Goal: Task Accomplishment & Management: Manage account settings

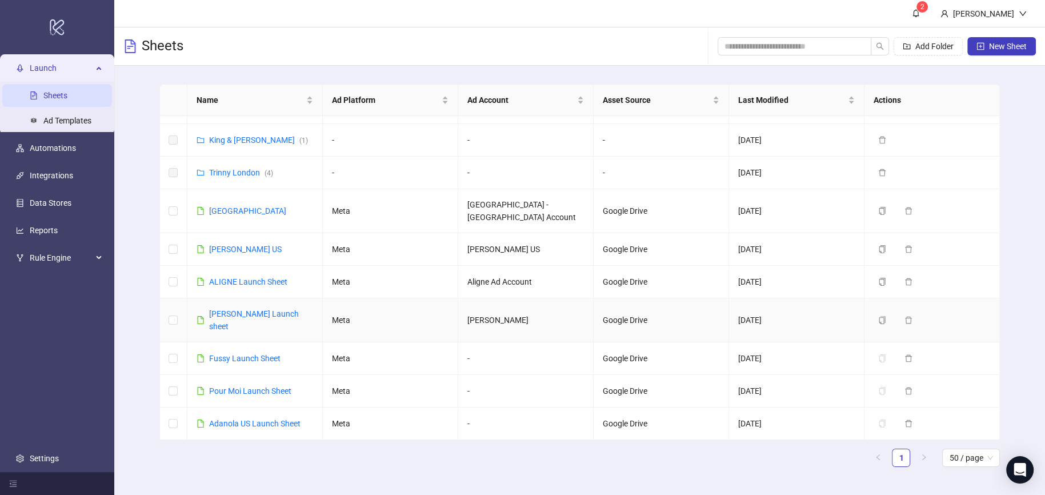
scroll to position [786, 0]
click at [249, 309] on link "[PERSON_NAME] Launch sheet" at bounding box center [254, 320] width 90 height 22
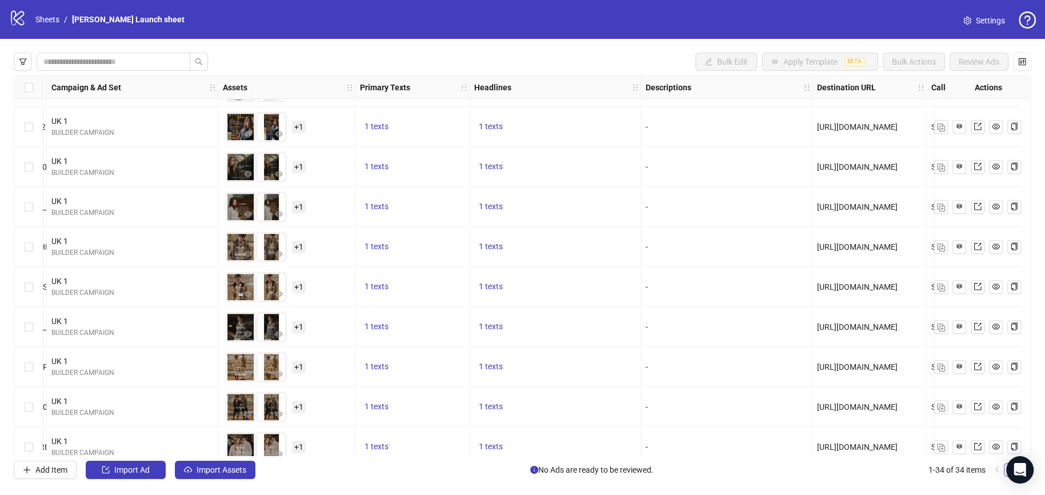
scroll to position [992, 0]
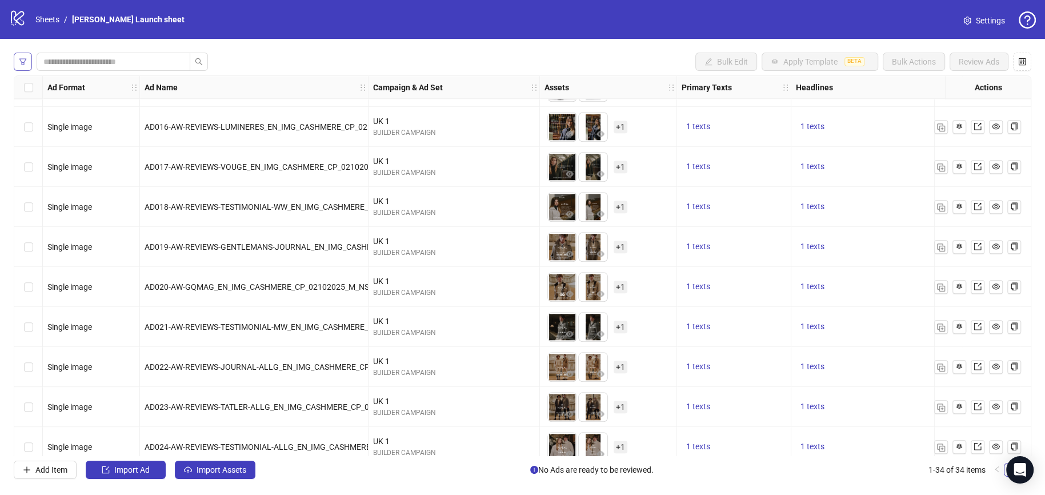
click at [21, 62] on icon "filter" at bounding box center [22, 61] width 7 height 6
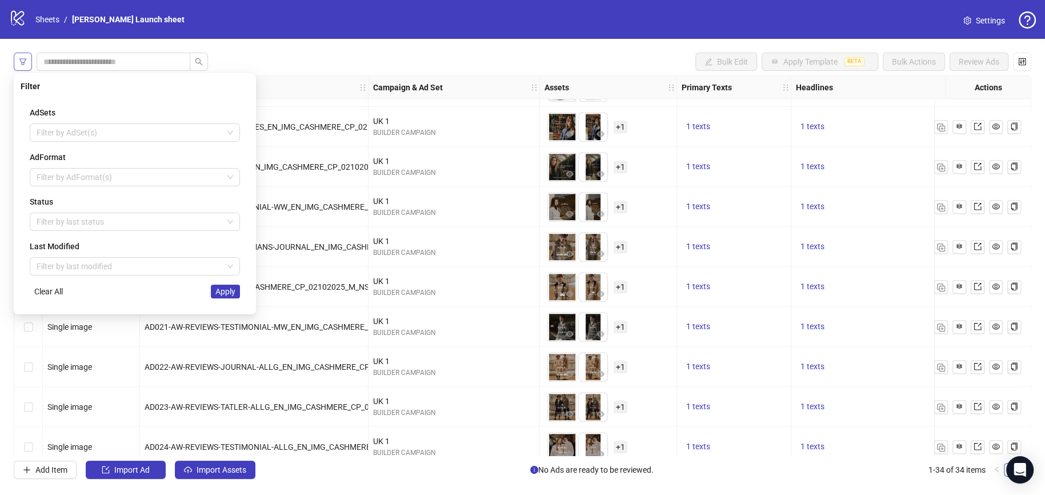
click at [21, 62] on icon "filter" at bounding box center [22, 61] width 7 height 6
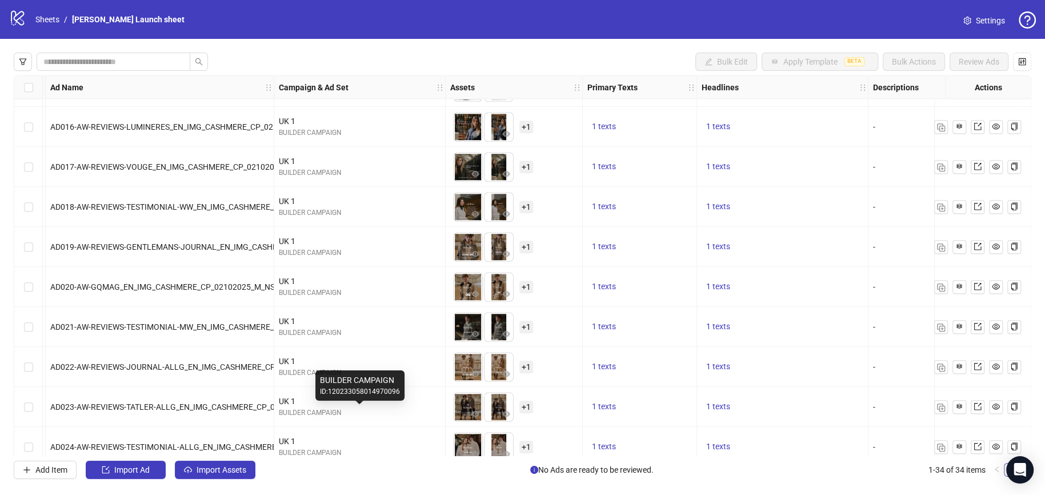
scroll to position [1007, 94]
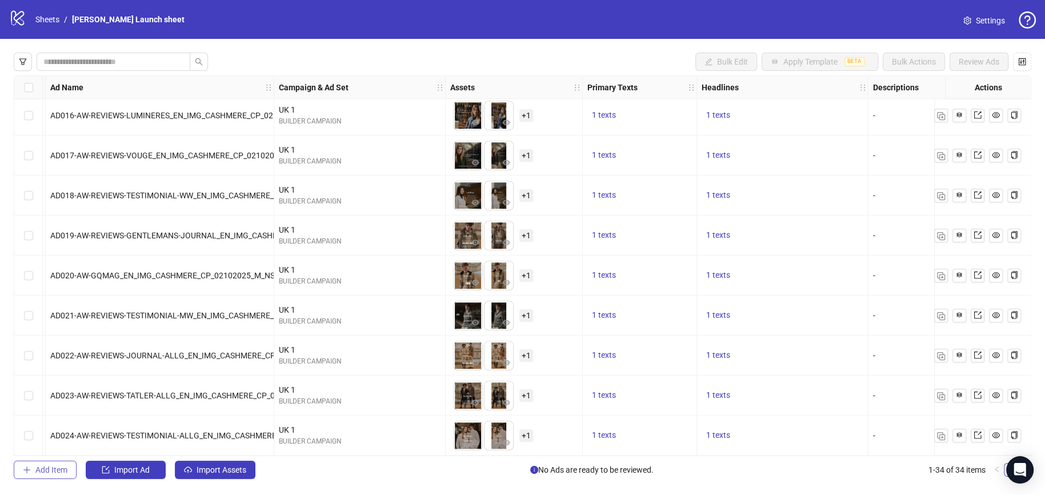
click at [40, 476] on button "Add Item" at bounding box center [45, 470] width 63 height 18
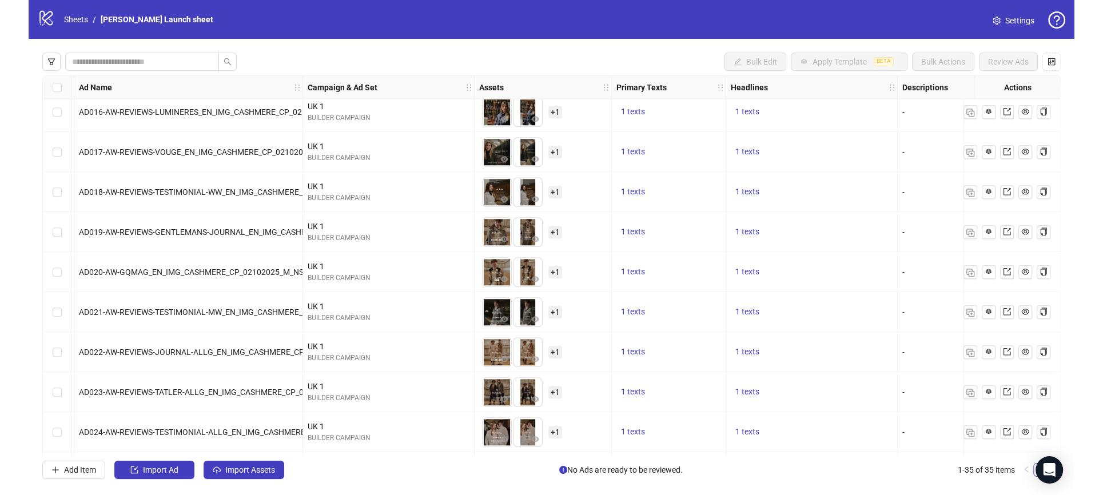
scroll to position [1047, 94]
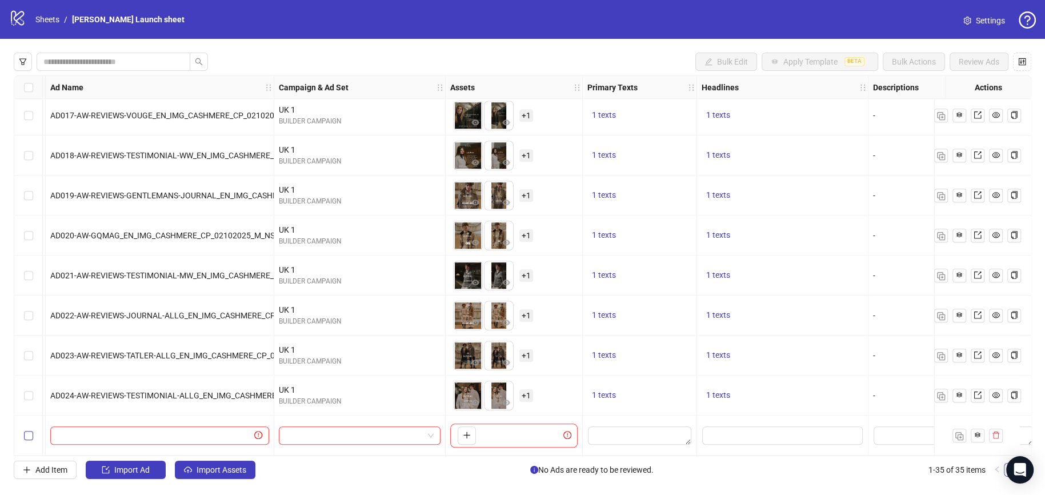
click at [28, 429] on label "Select row 35" at bounding box center [28, 435] width 9 height 13
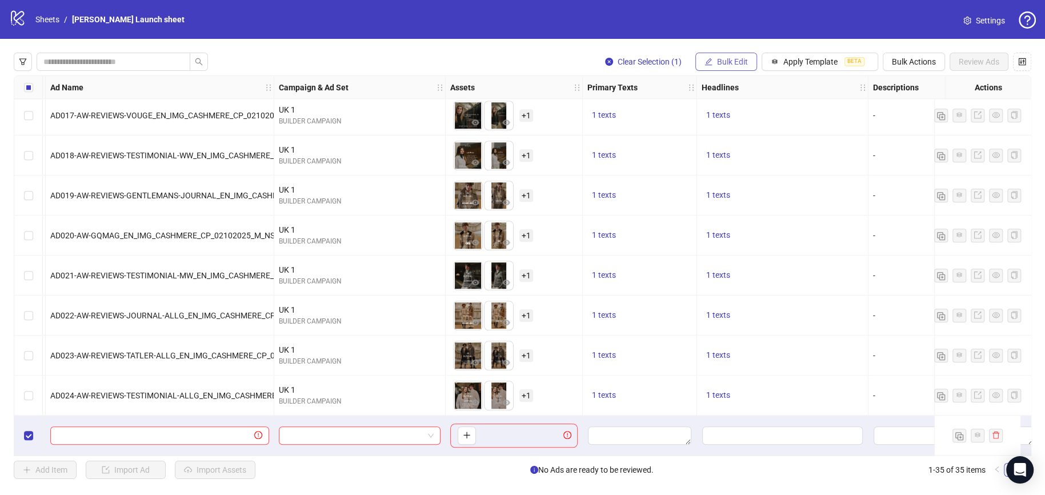
click at [734, 62] on span "Bulk Edit" at bounding box center [732, 61] width 31 height 9
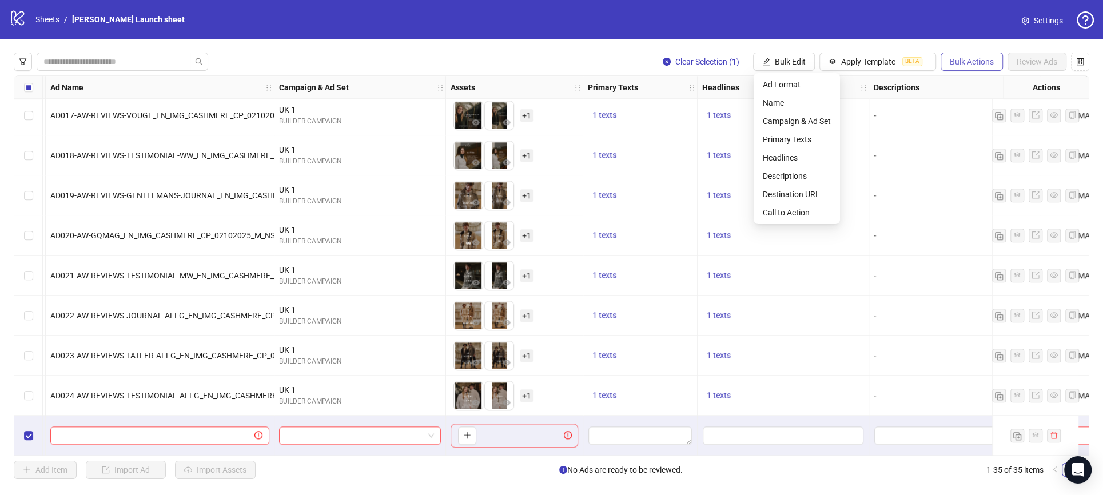
click at [963, 61] on span "Bulk Actions" at bounding box center [971, 61] width 44 height 9
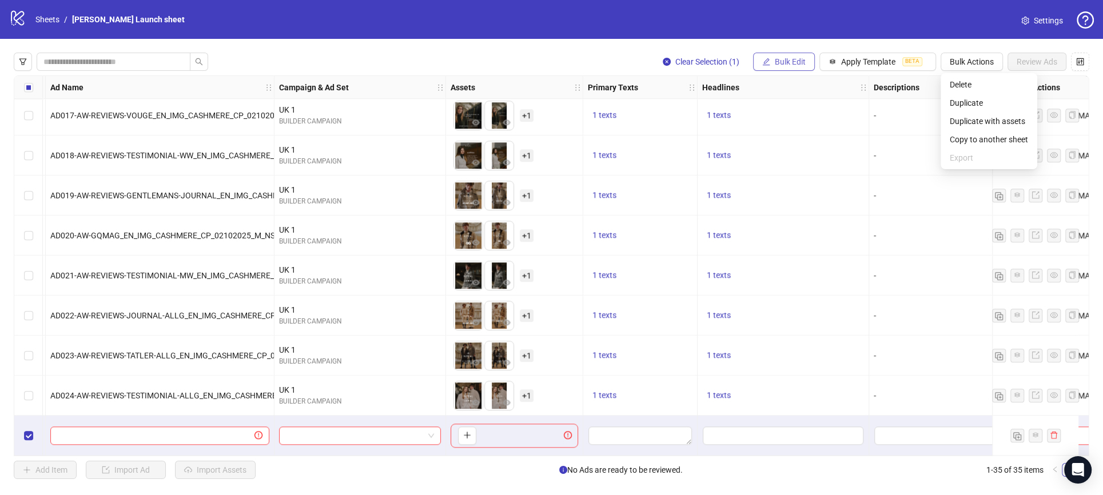
click at [792, 61] on span "Bulk Edit" at bounding box center [789, 61] width 31 height 9
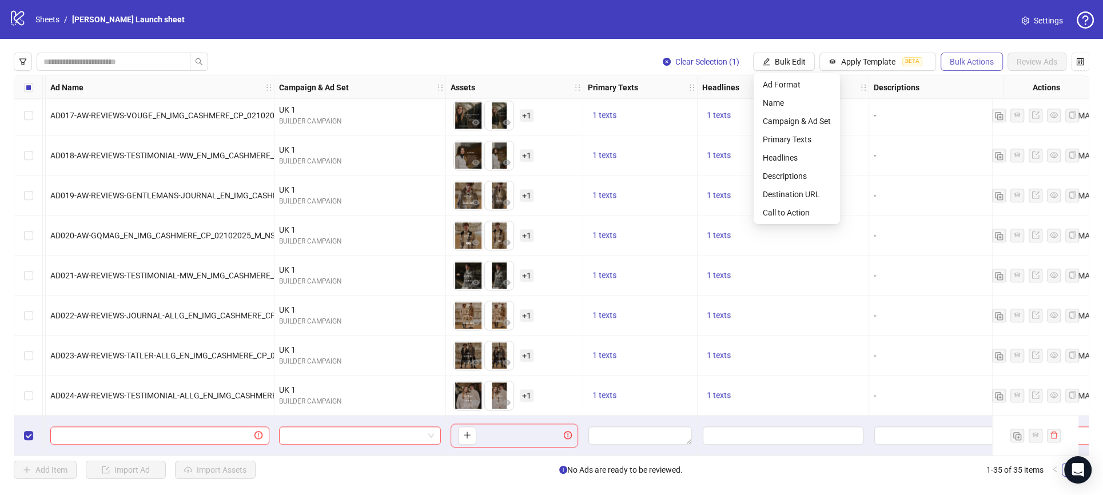
click at [983, 62] on span "Bulk Actions" at bounding box center [971, 61] width 44 height 9
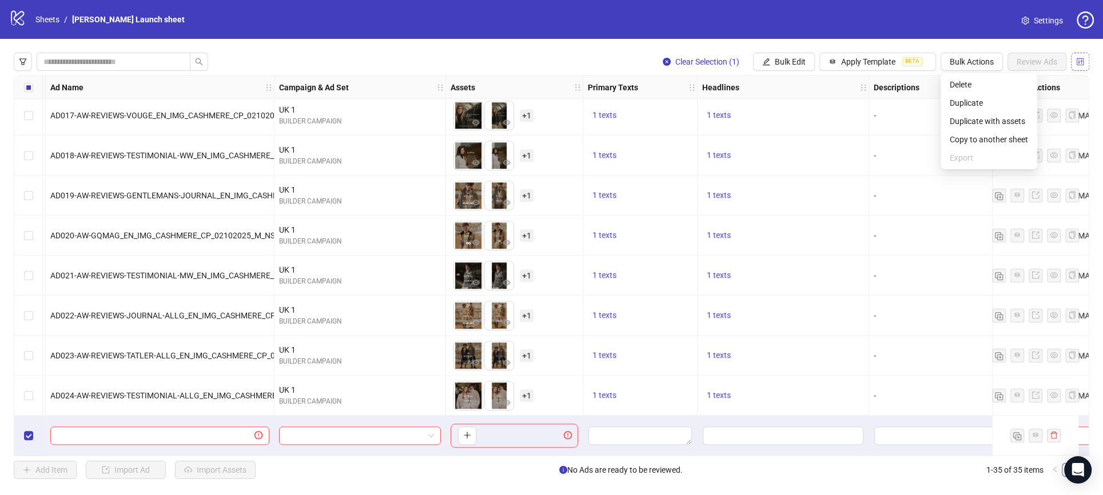
click at [1045, 63] on icon "control" at bounding box center [1079, 61] width 7 height 7
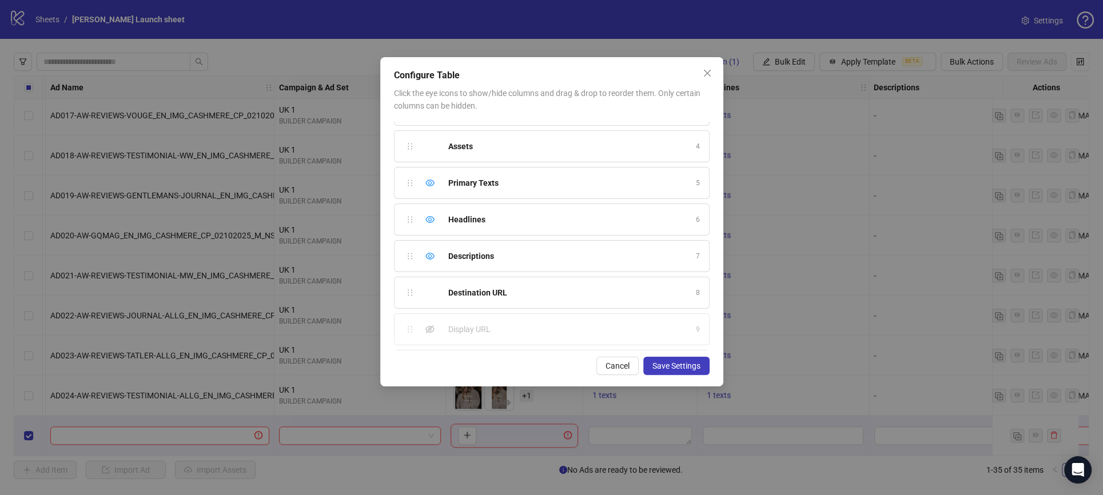
scroll to position [0, 0]
click at [704, 70] on icon "close" at bounding box center [706, 73] width 7 height 7
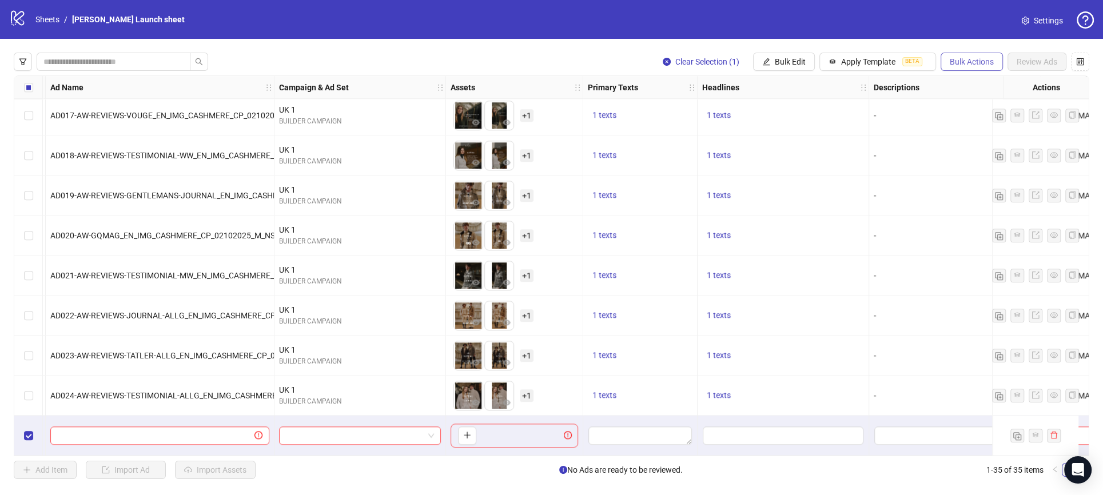
click at [956, 61] on span "Bulk Actions" at bounding box center [971, 61] width 44 height 9
click at [869, 11] on div "logo/logo-mobile Sheets / N.Peal Launch sheet Settings" at bounding box center [551, 19] width 1084 height 21
click at [971, 63] on span "Bulk Actions" at bounding box center [971, 61] width 44 height 9
click at [926, 25] on div "logo/logo-mobile Sheets / N.Peal Launch sheet Settings" at bounding box center [551, 19] width 1084 height 21
click at [672, 61] on button "Clear Selection (1)" at bounding box center [700, 62] width 95 height 18
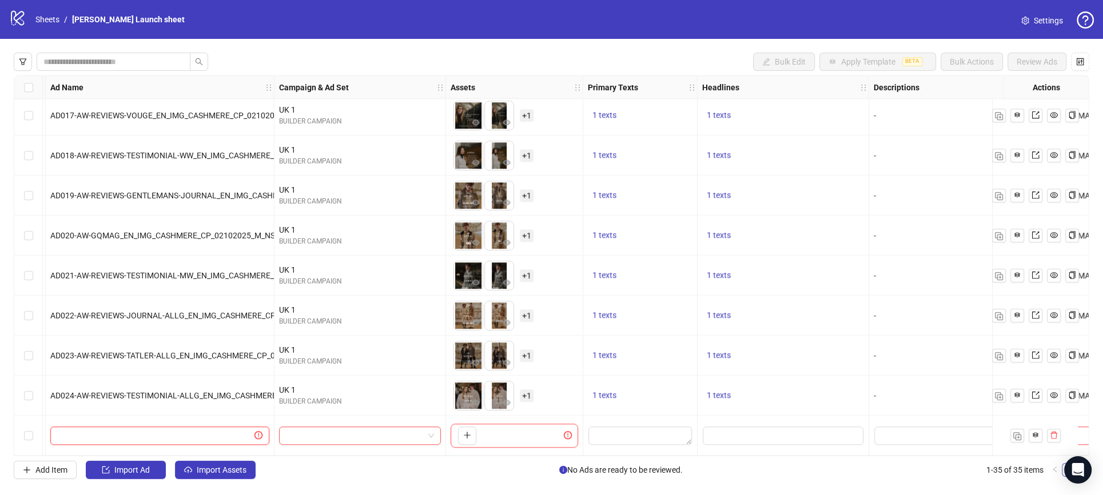
click at [194, 434] on input "text" at bounding box center [154, 435] width 195 height 13
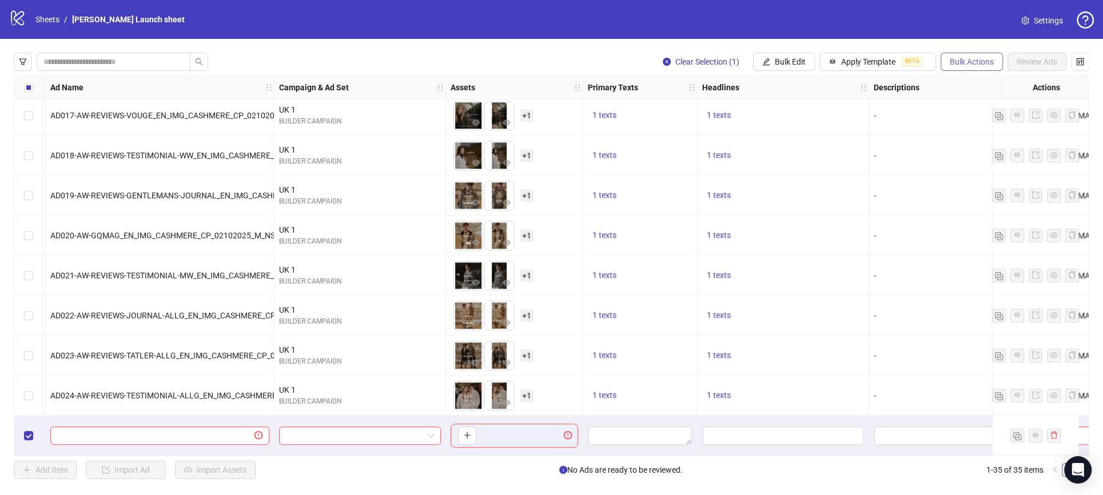
click at [972, 56] on button "Bulk Actions" at bounding box center [971, 62] width 62 height 18
click at [1045, 60] on icon "control" at bounding box center [1080, 62] width 8 height 8
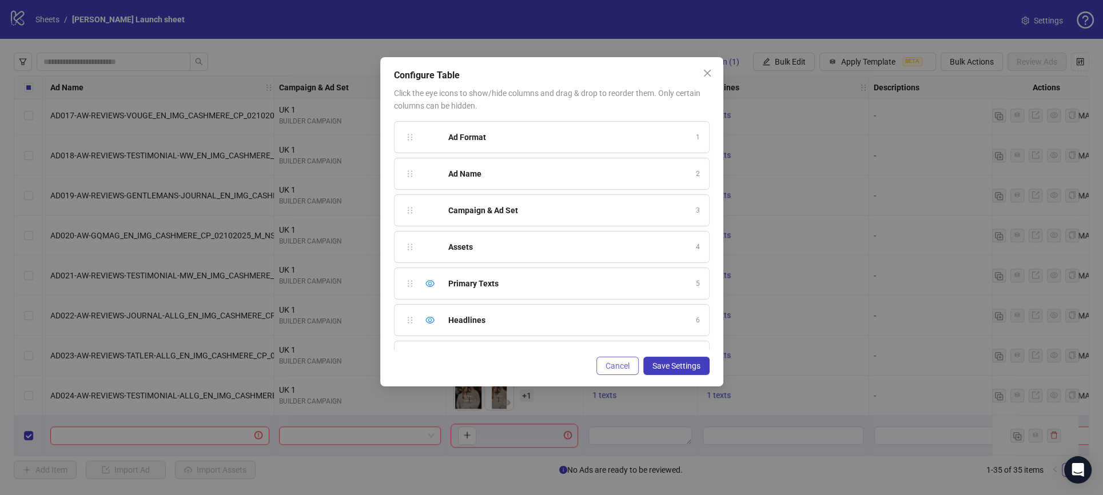
click at [626, 360] on button "Cancel" at bounding box center [617, 366] width 42 height 18
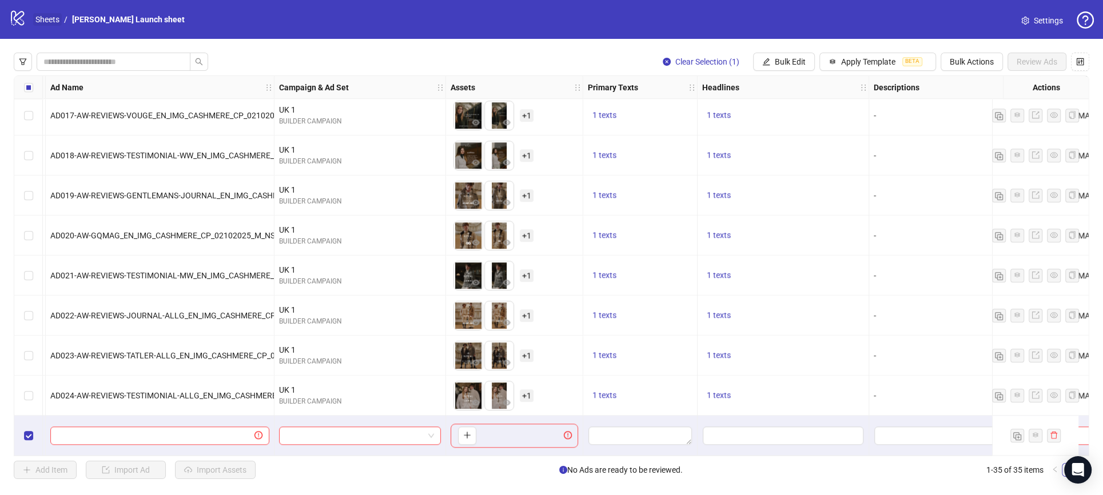
click at [55, 22] on link "Sheets" at bounding box center [47, 19] width 29 height 13
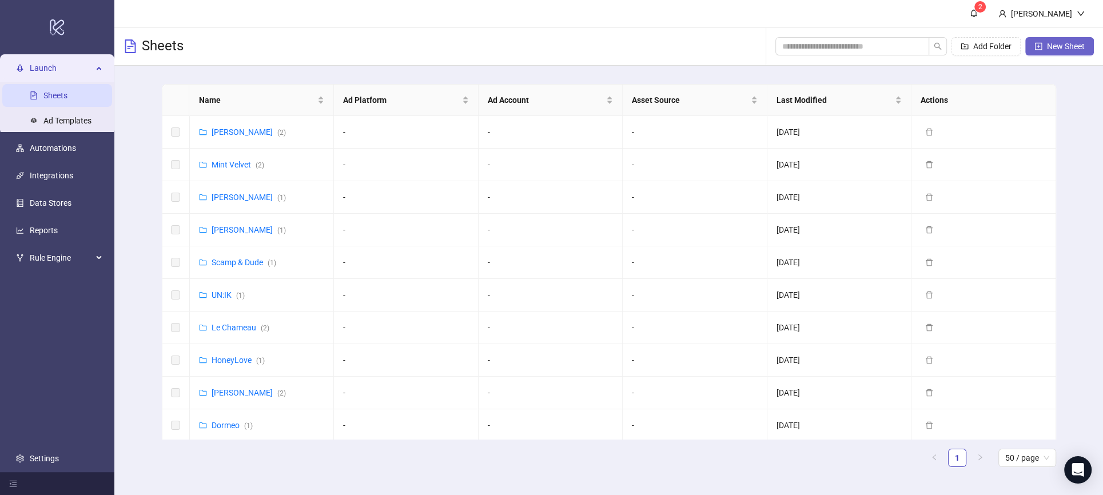
click at [1040, 48] on icon "plus-square" at bounding box center [1038, 45] width 7 height 7
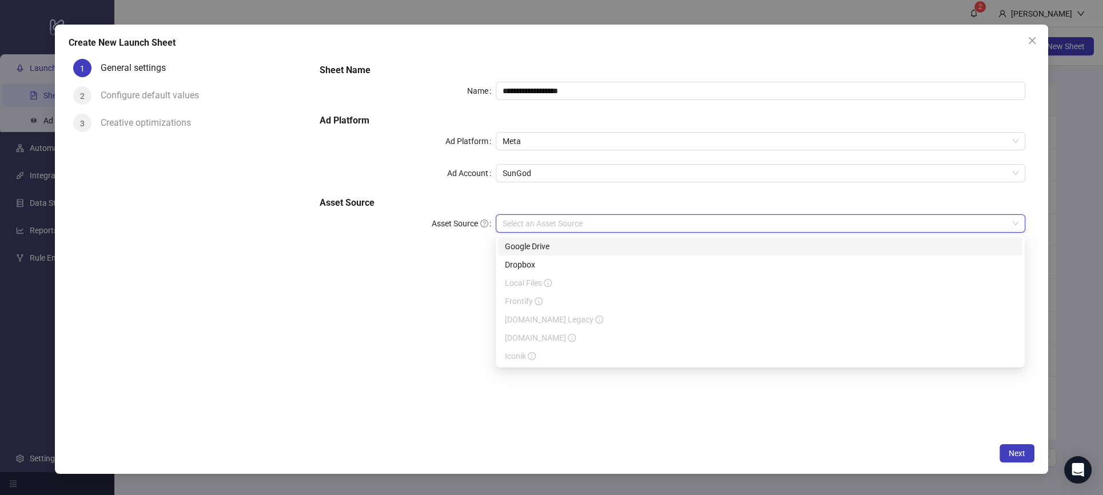
click at [525, 222] on input "Asset Source" at bounding box center [754, 223] width 505 height 17
click at [542, 200] on h5 "Asset Source" at bounding box center [671, 203] width 705 height 14
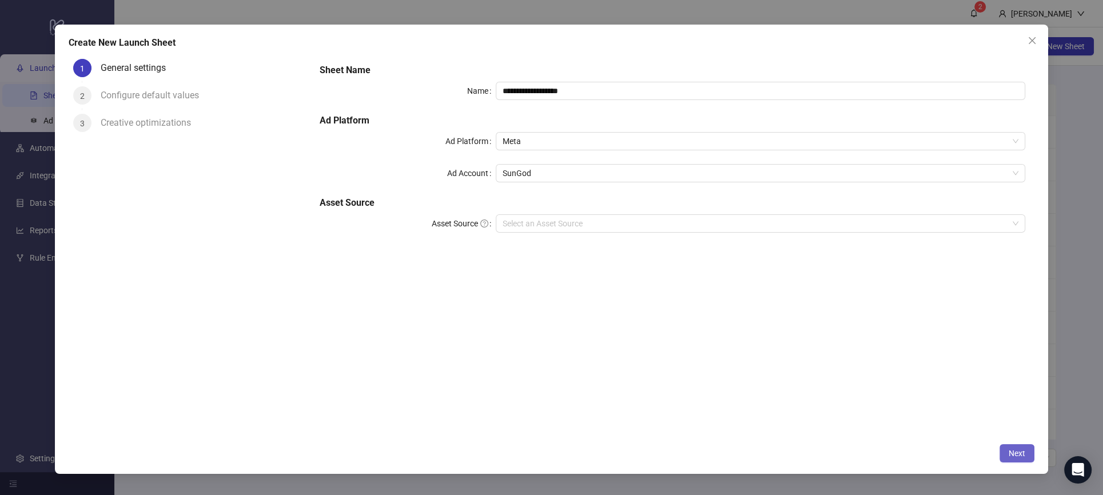
click at [1021, 452] on span "Next" at bounding box center [1016, 453] width 17 height 9
click at [578, 222] on input "Asset Source" at bounding box center [754, 223] width 505 height 17
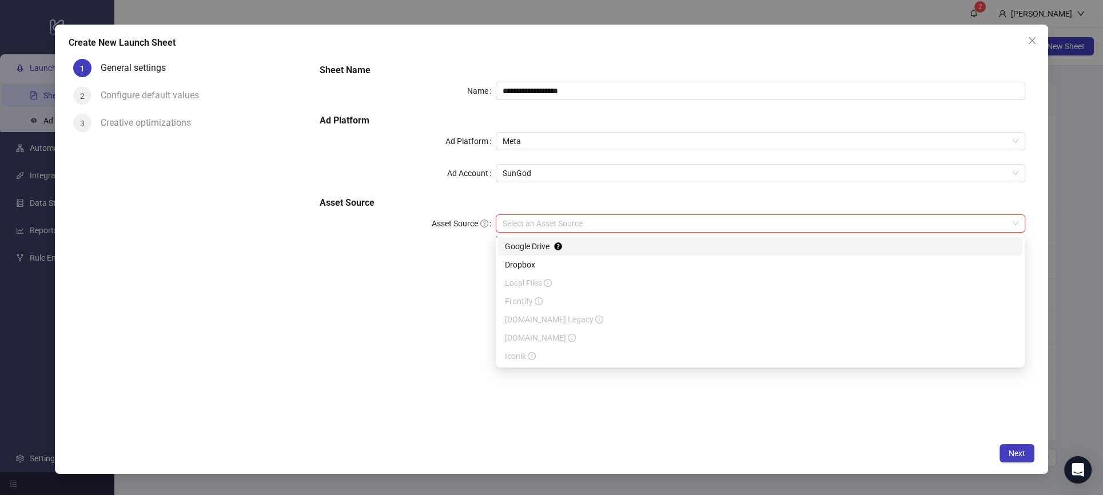
click at [541, 247] on div "Google Drive" at bounding box center [760, 246] width 510 height 13
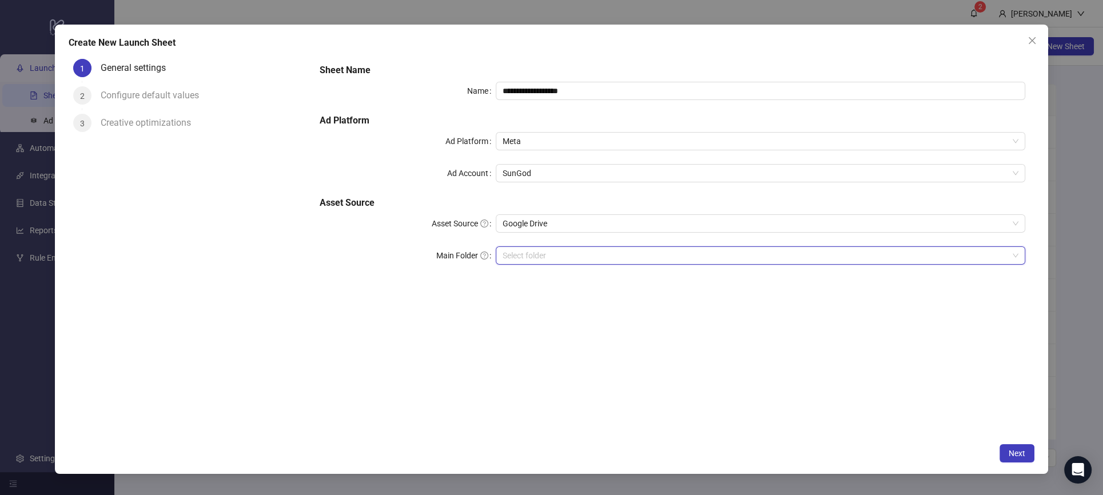
click at [542, 254] on input "Main Folder" at bounding box center [754, 255] width 505 height 17
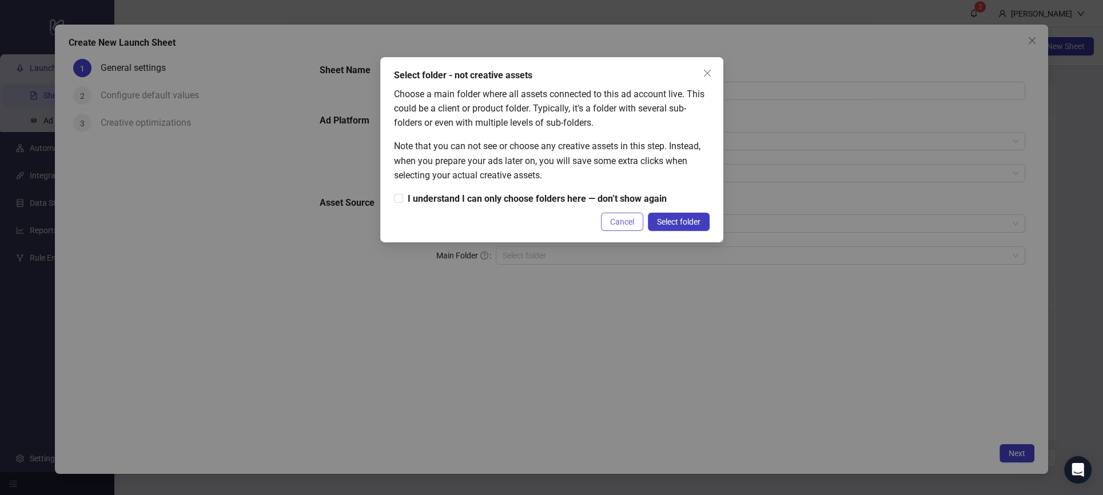
click at [618, 221] on span "Cancel" at bounding box center [622, 221] width 24 height 9
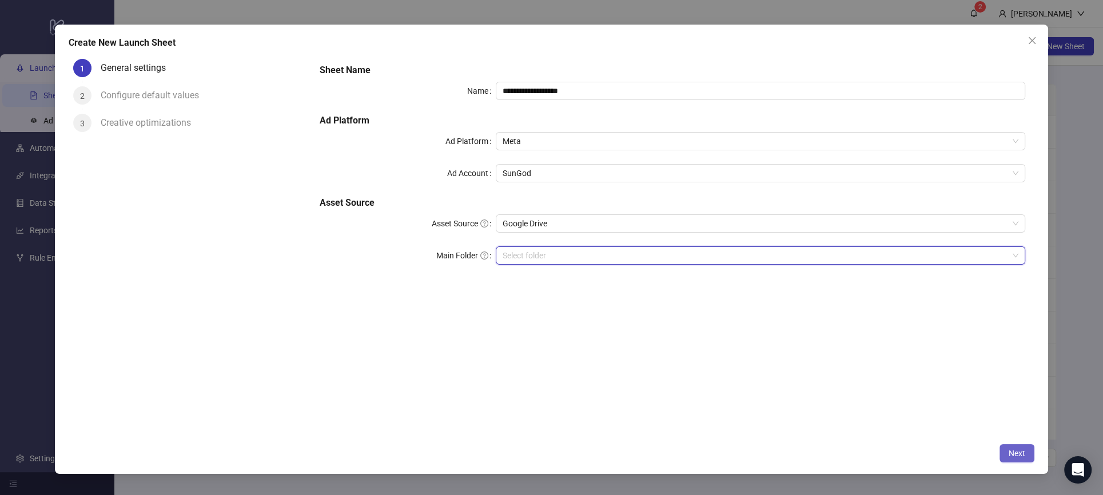
click at [1019, 446] on button "Next" at bounding box center [1016, 453] width 35 height 18
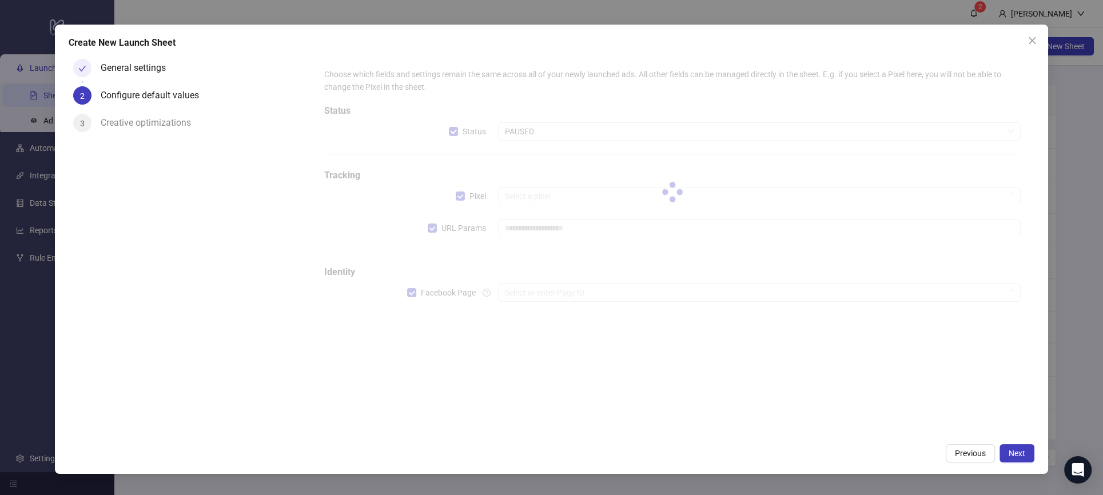
type input "**********"
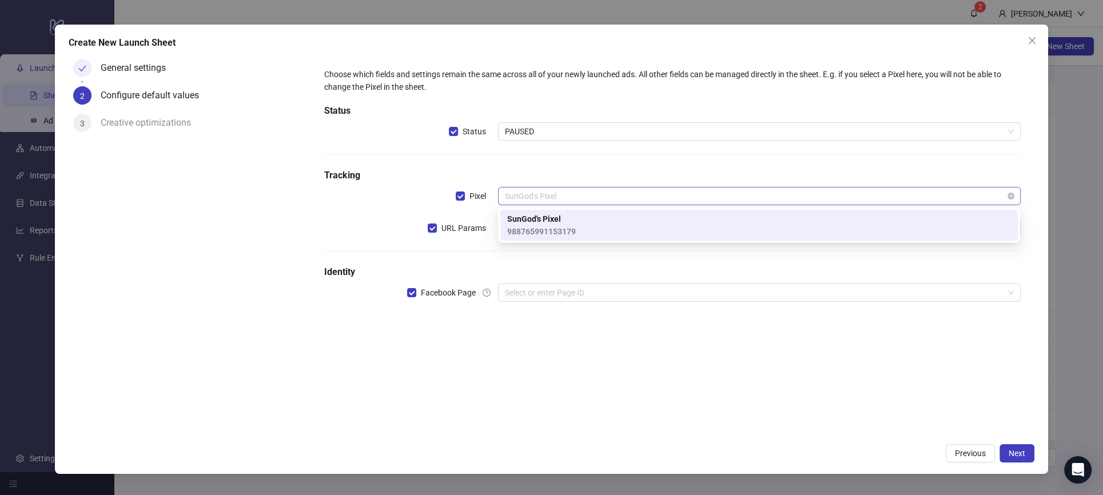
click at [551, 204] on span "SunGod's Pixel" at bounding box center [759, 195] width 509 height 17
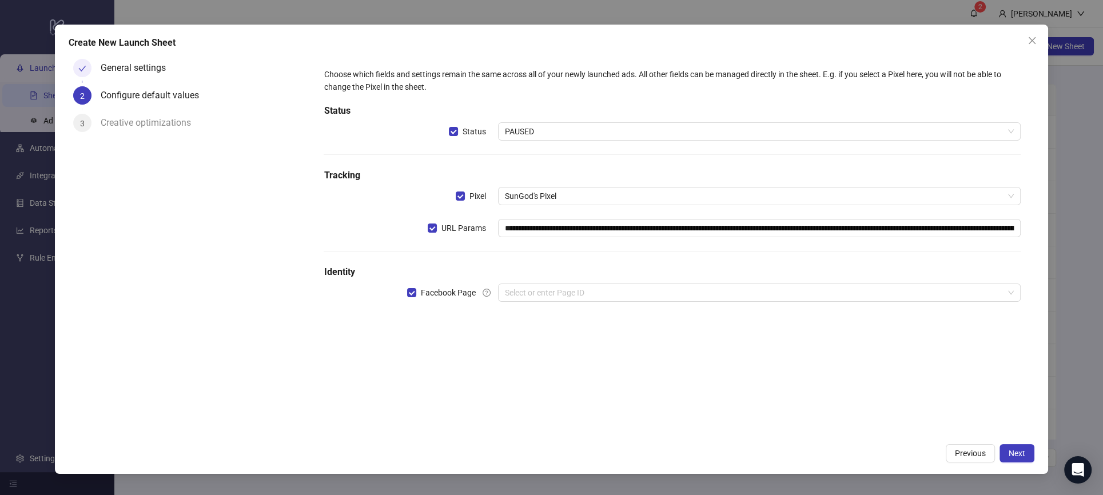
click at [584, 146] on div "**********" at bounding box center [671, 191] width 705 height 257
click at [528, 296] on input "search" at bounding box center [754, 292] width 498 height 17
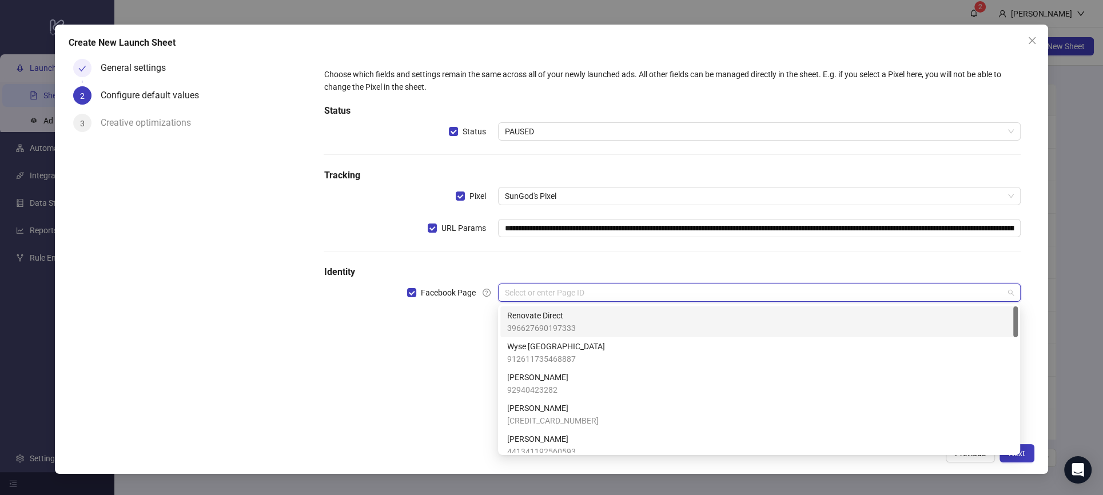
click at [414, 393] on div "**********" at bounding box center [672, 245] width 724 height 382
click at [555, 286] on input "search" at bounding box center [754, 292] width 498 height 17
click at [547, 336] on div "Renovate Direct 396627690197333" at bounding box center [758, 321] width 517 height 31
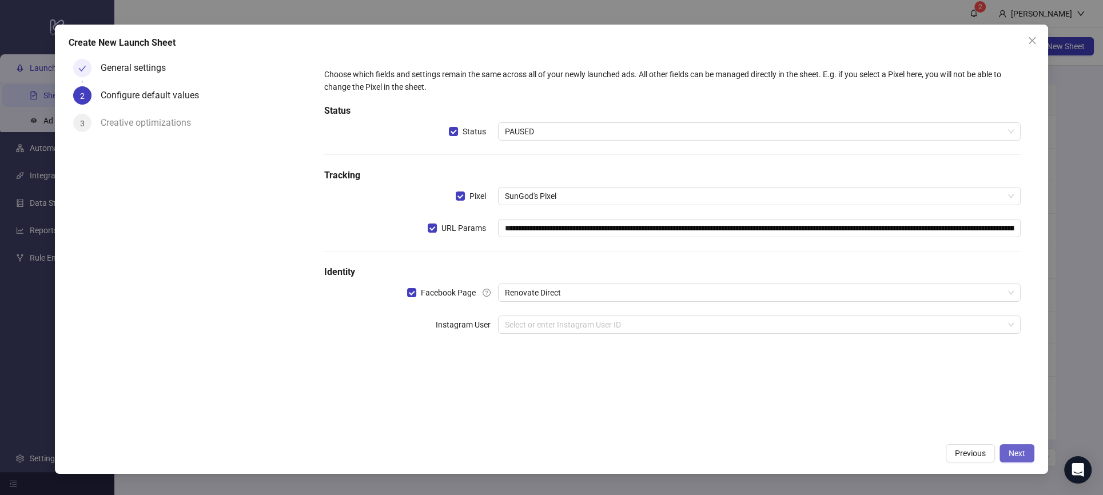
click at [1023, 452] on span "Next" at bounding box center [1016, 453] width 17 height 9
click at [574, 333] on input "search" at bounding box center [754, 324] width 498 height 17
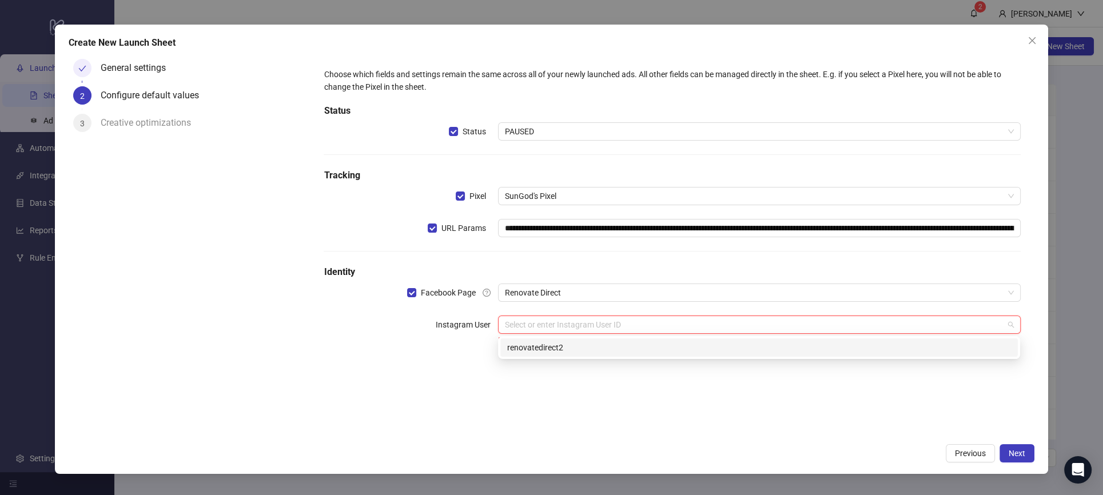
click at [564, 344] on div "renovatedirect2" at bounding box center [759, 347] width 504 height 13
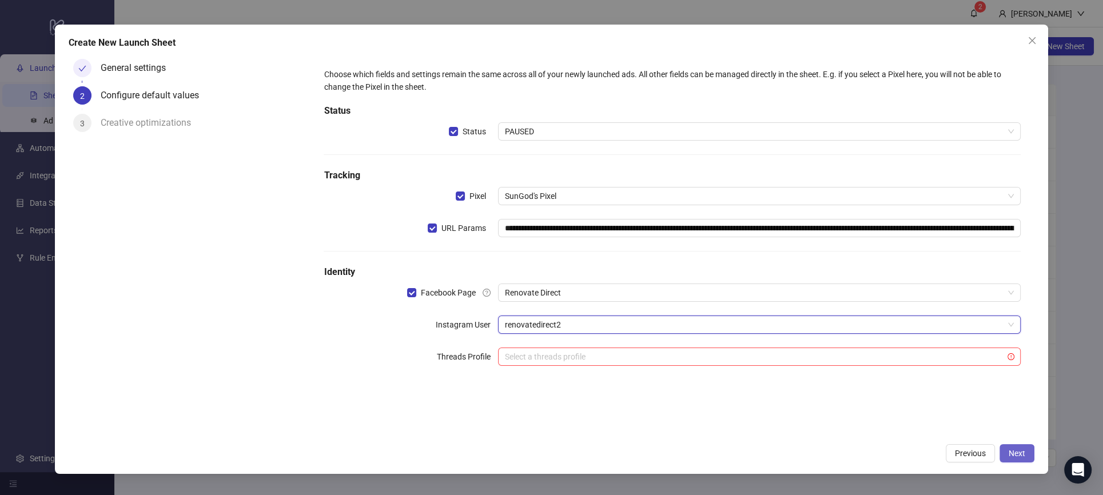
click at [1020, 458] on button "Next" at bounding box center [1016, 453] width 35 height 18
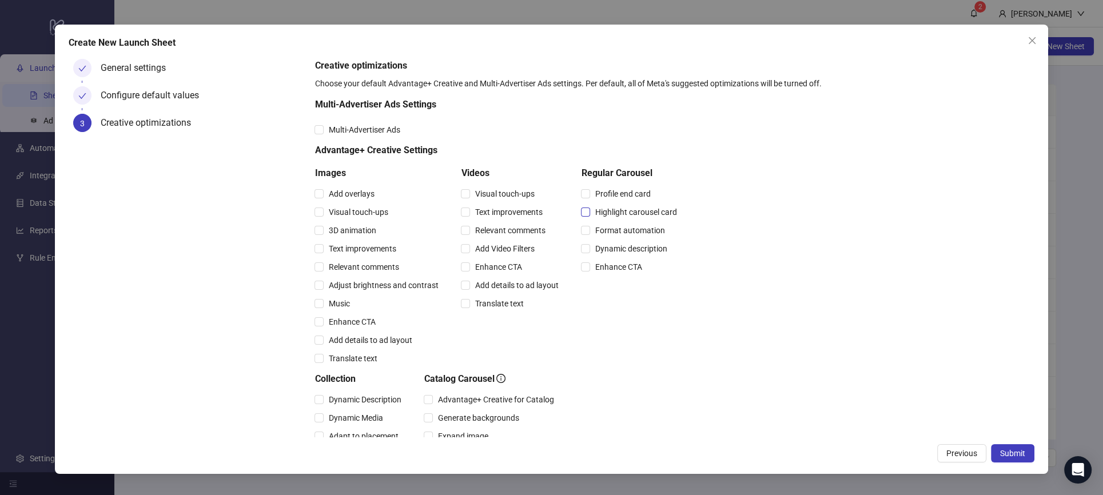
scroll to position [200, 0]
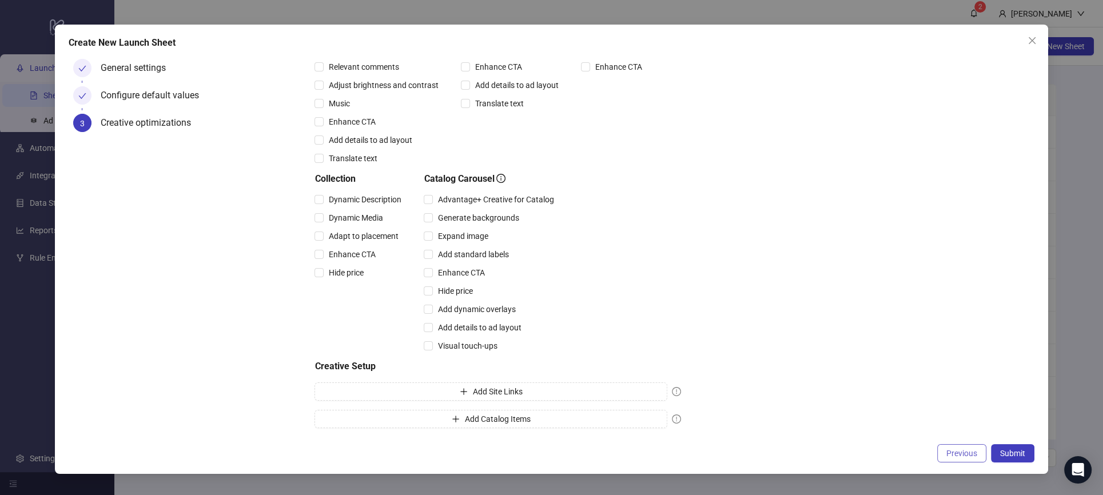
click at [957, 450] on span "Previous" at bounding box center [961, 453] width 31 height 9
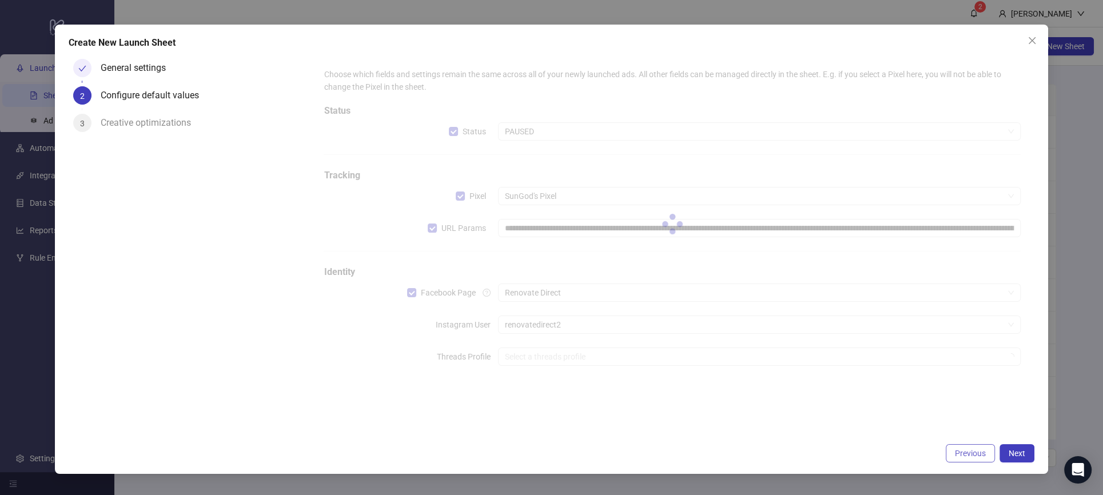
click at [957, 450] on span "Previous" at bounding box center [970, 453] width 31 height 9
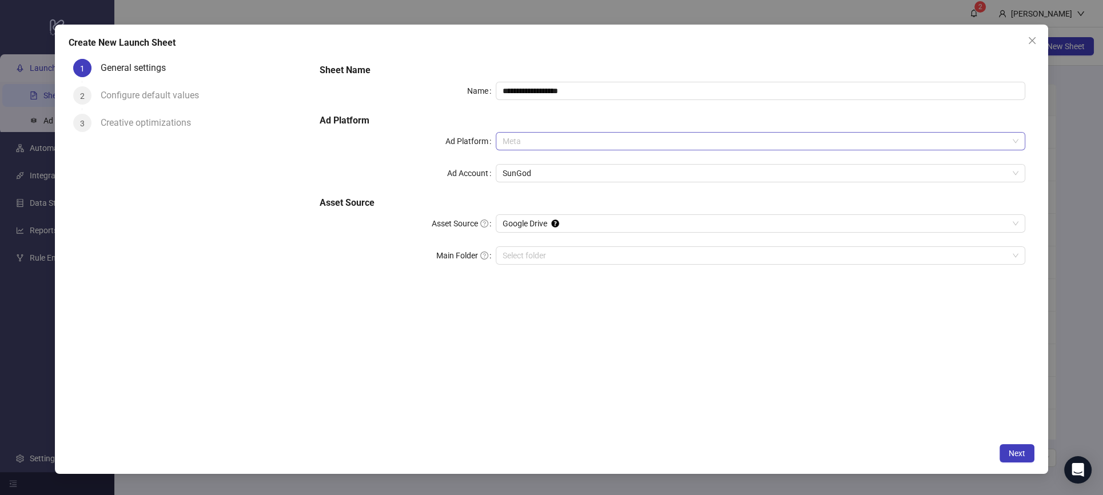
click at [577, 141] on span "Meta" at bounding box center [760, 141] width 516 height 17
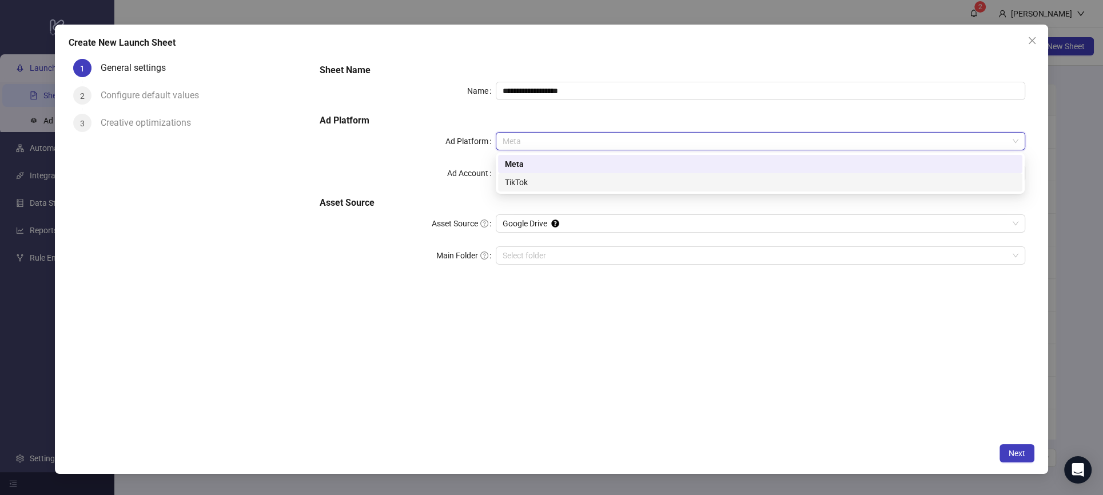
click at [524, 481] on div "**********" at bounding box center [551, 247] width 1103 height 495
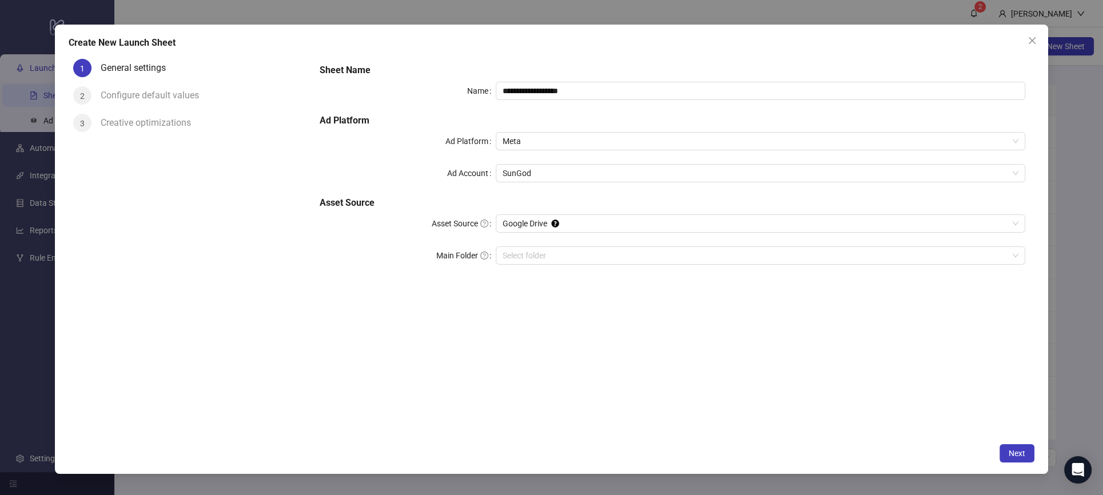
click at [155, 96] on div "Configure default values" at bounding box center [154, 95] width 107 height 18
click at [163, 94] on div "Configure default values" at bounding box center [154, 95] width 107 height 18
click at [674, 258] on input "Main Folder" at bounding box center [754, 255] width 505 height 17
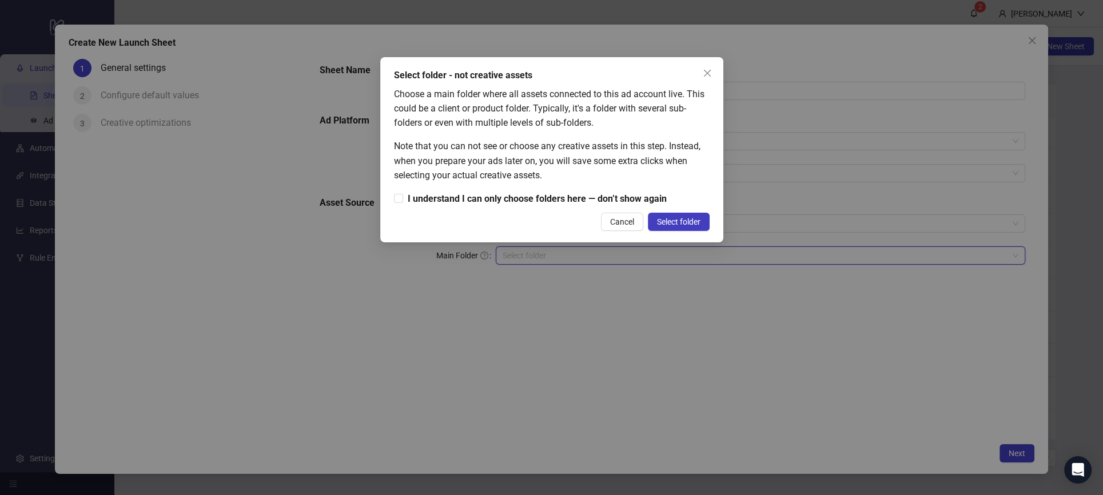
click at [913, 399] on div "Select folder - not creative assets Choose a main folder where all assets conne…" at bounding box center [551, 247] width 1103 height 495
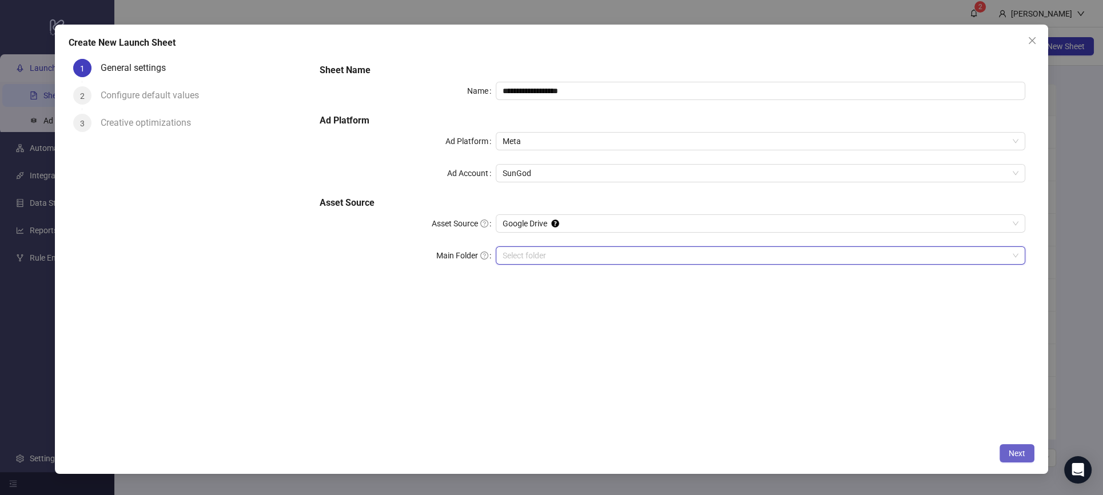
click at [1013, 452] on span "Next" at bounding box center [1016, 453] width 17 height 9
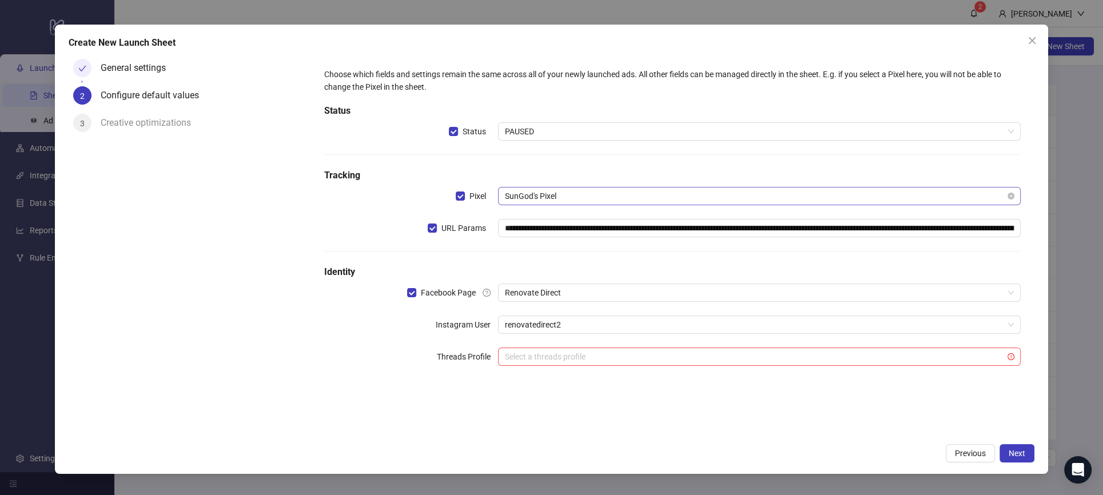
click at [578, 196] on span "SunGod's Pixel" at bounding box center [759, 195] width 509 height 17
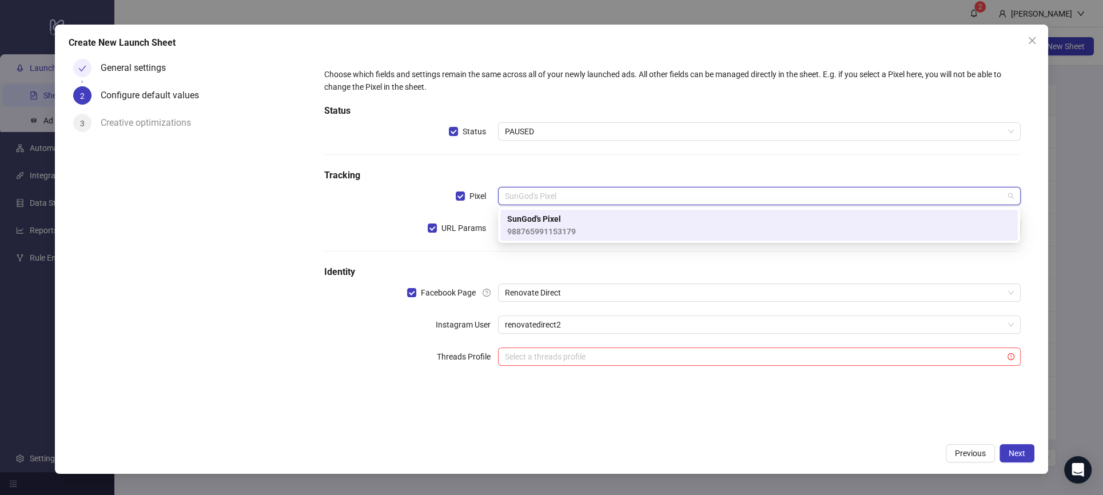
click at [589, 174] on h5 "Tracking" at bounding box center [672, 176] width 696 height 14
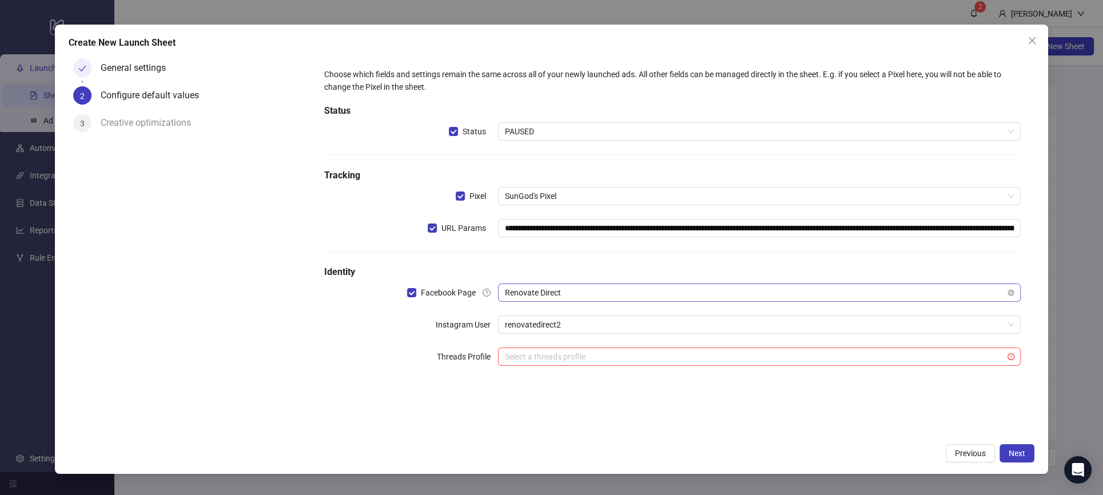
click at [539, 292] on span "Renovate Direct" at bounding box center [759, 292] width 509 height 17
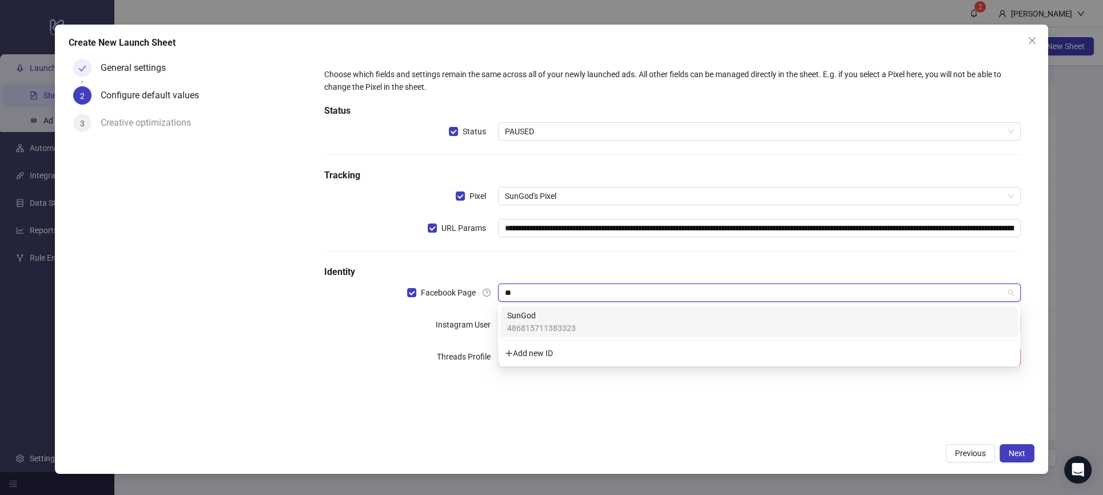
type input "***"
click at [541, 323] on span "486815711383323" at bounding box center [541, 328] width 69 height 13
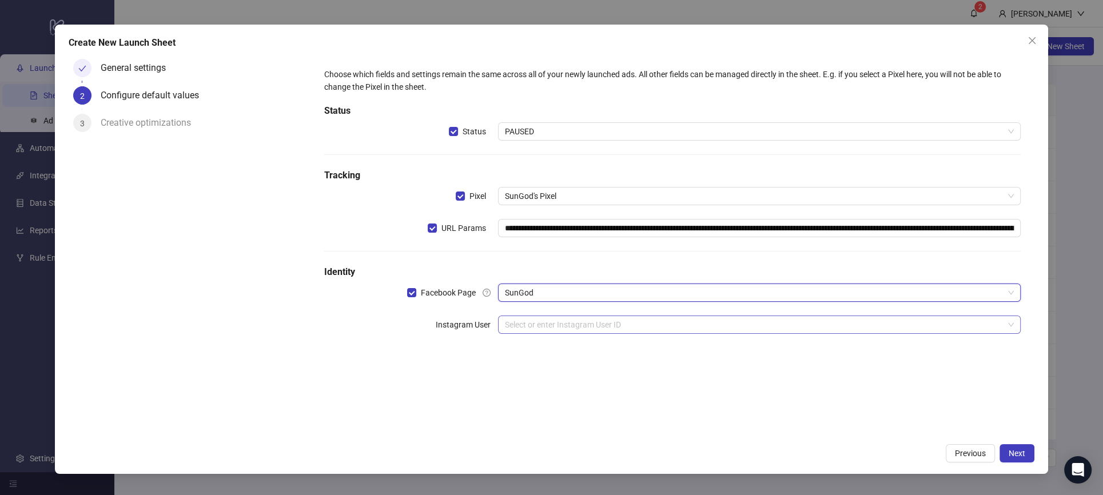
click at [542, 321] on input "search" at bounding box center [754, 324] width 498 height 17
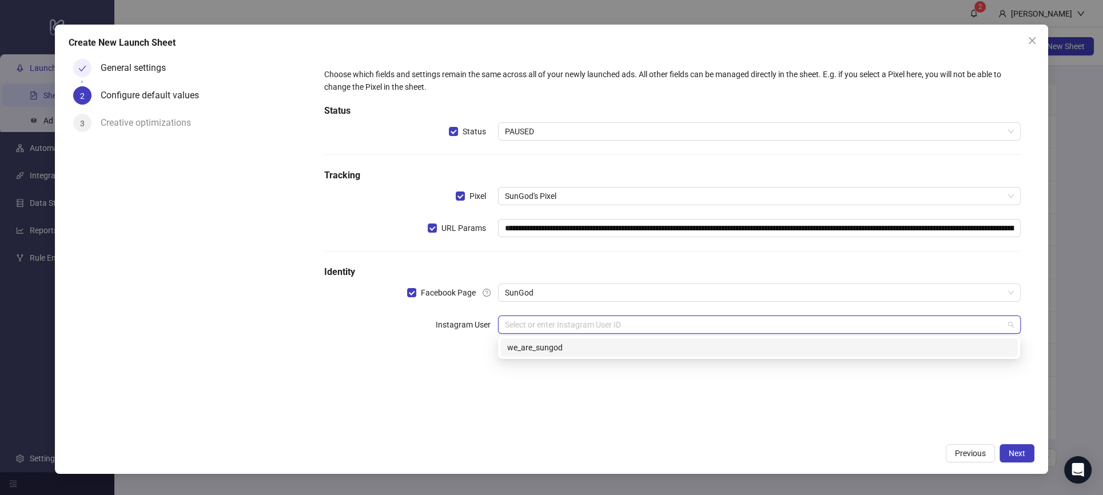
click at [538, 352] on div "we_are_sungod" at bounding box center [759, 347] width 504 height 13
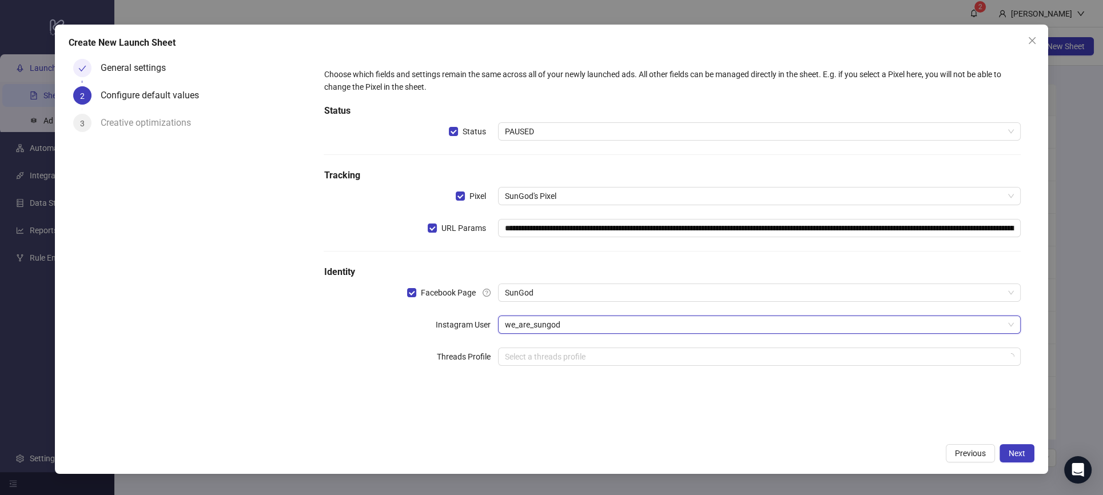
click at [538, 401] on div "**********" at bounding box center [672, 245] width 724 height 382
click at [681, 229] on input "**********" at bounding box center [759, 228] width 522 height 18
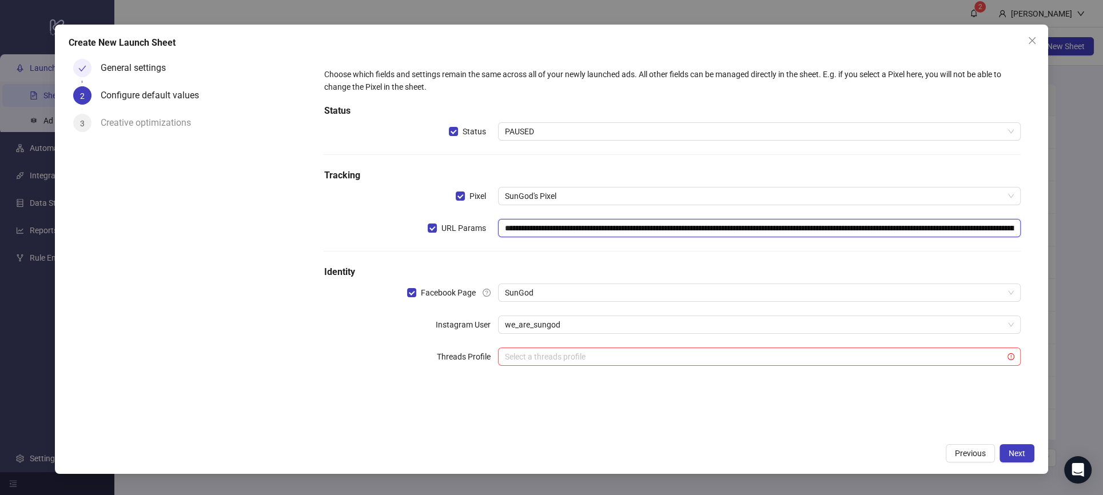
click at [681, 229] on input "**********" at bounding box center [759, 228] width 522 height 18
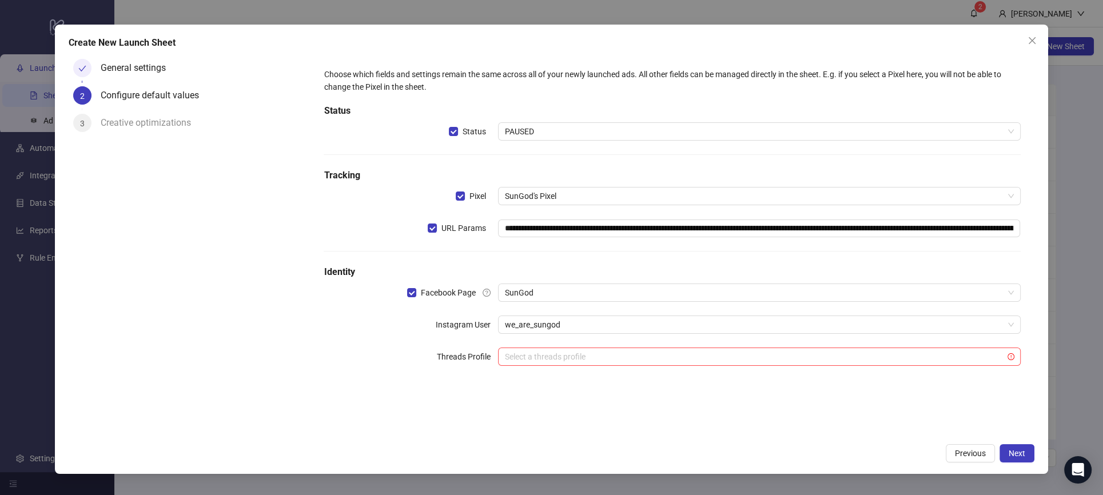
click at [460, 429] on div "**********" at bounding box center [672, 245] width 724 height 382
click at [113, 114] on div "Creative optimizations" at bounding box center [150, 123] width 99 height 18
click at [1017, 451] on span "Next" at bounding box center [1016, 453] width 17 height 9
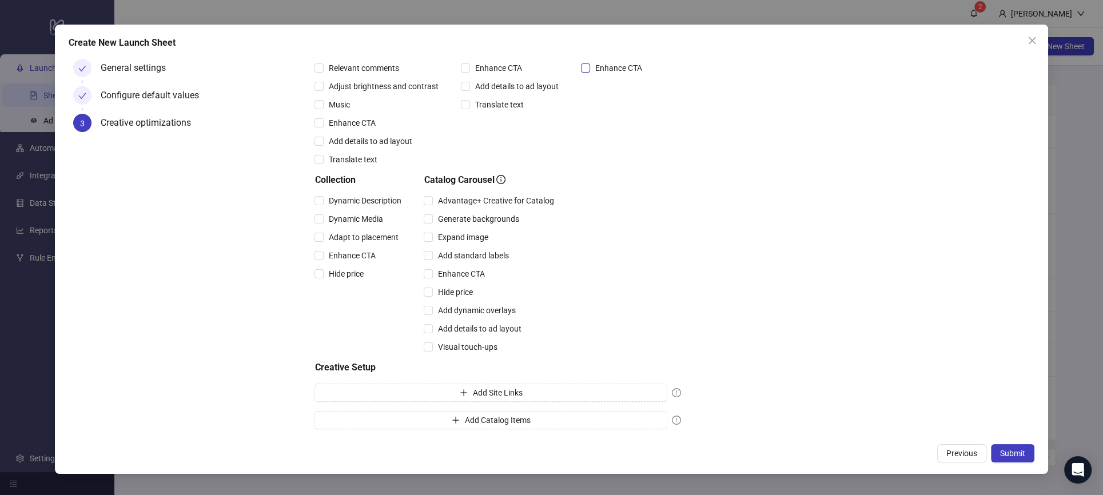
scroll to position [200, 0]
click at [963, 453] on span "Previous" at bounding box center [961, 453] width 31 height 9
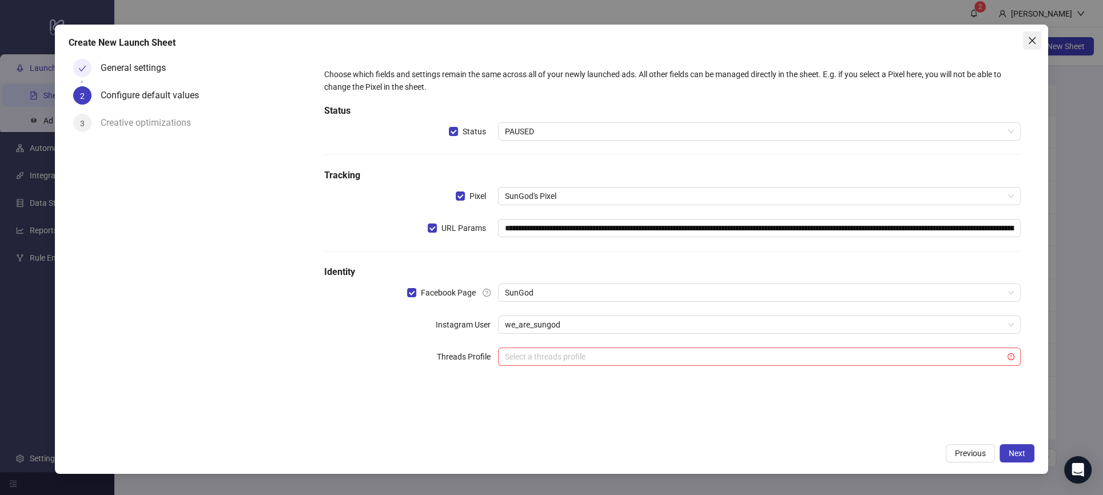
click at [1030, 39] on icon "close" at bounding box center [1031, 40] width 9 height 9
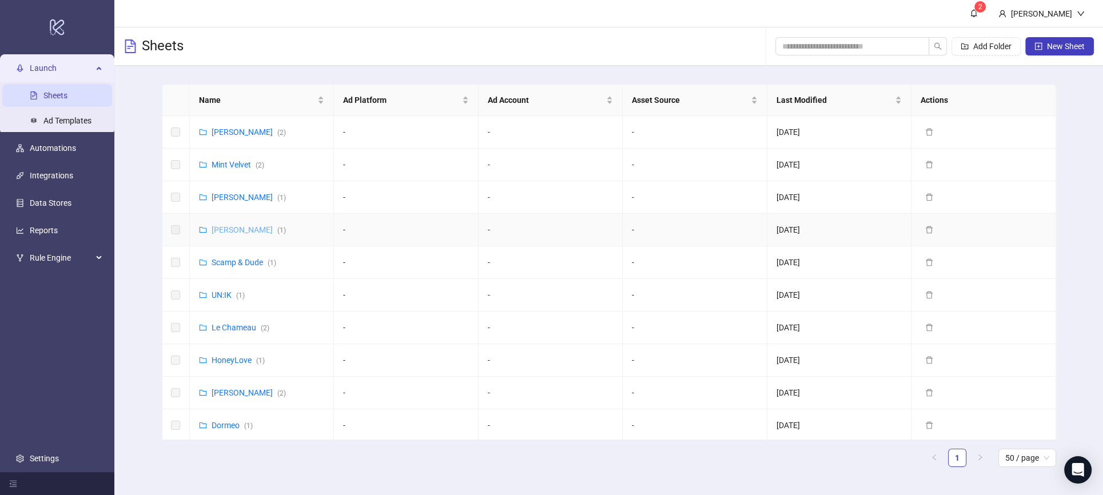
click at [222, 230] on link "Reiss ( 1 )" at bounding box center [248, 229] width 74 height 9
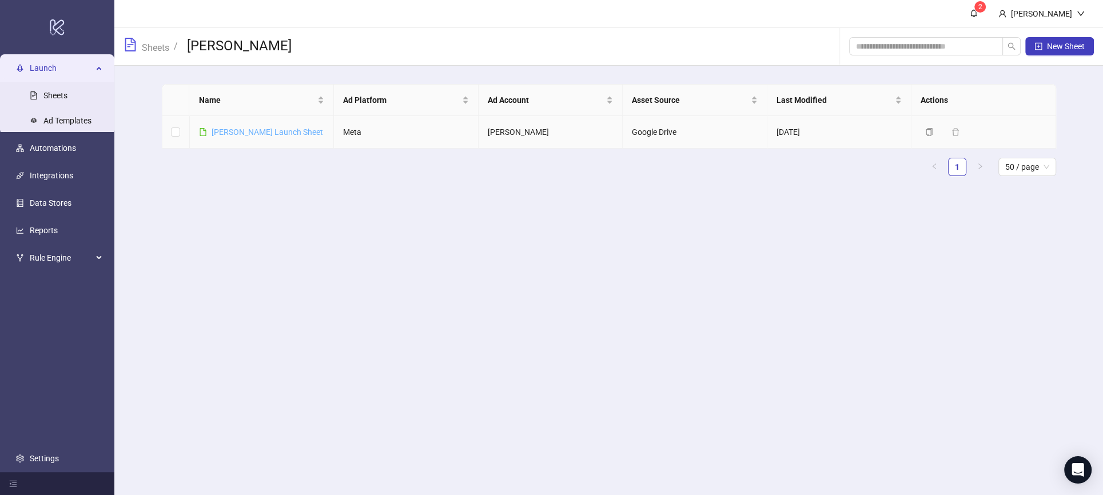
click at [242, 133] on link "Reiss Launch Sheet" at bounding box center [266, 131] width 111 height 9
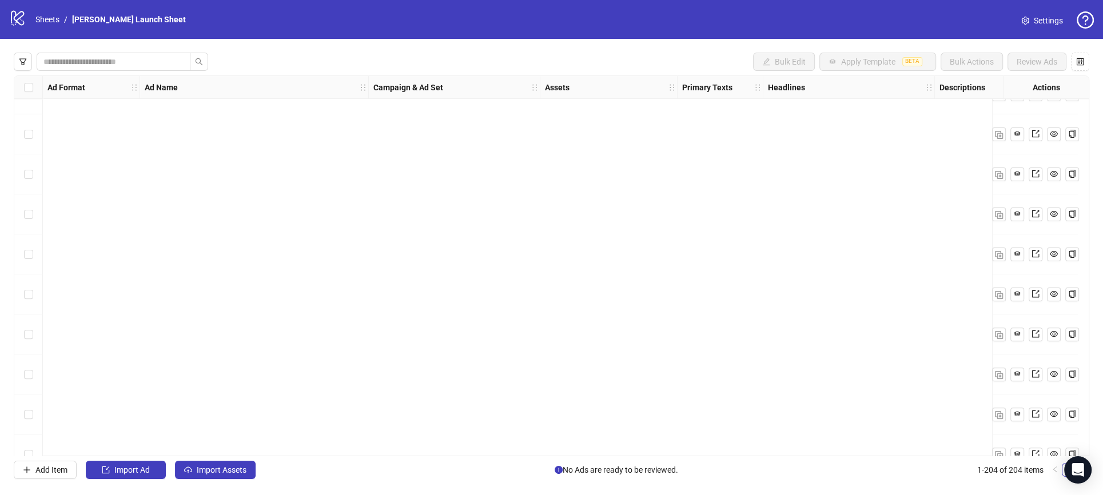
scroll to position [7809, 0]
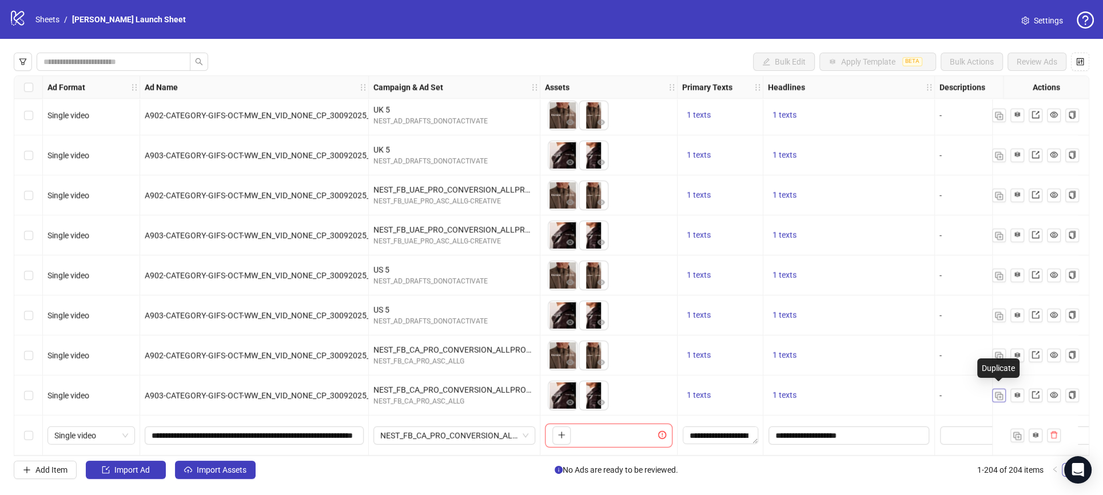
click at [998, 392] on img "button" at bounding box center [999, 396] width 8 height 8
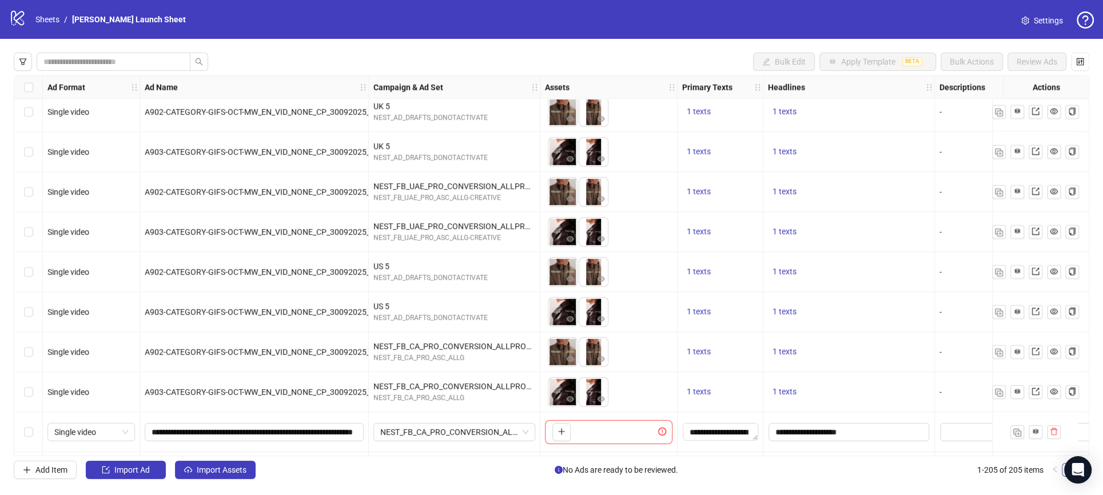
scroll to position [7849, 0]
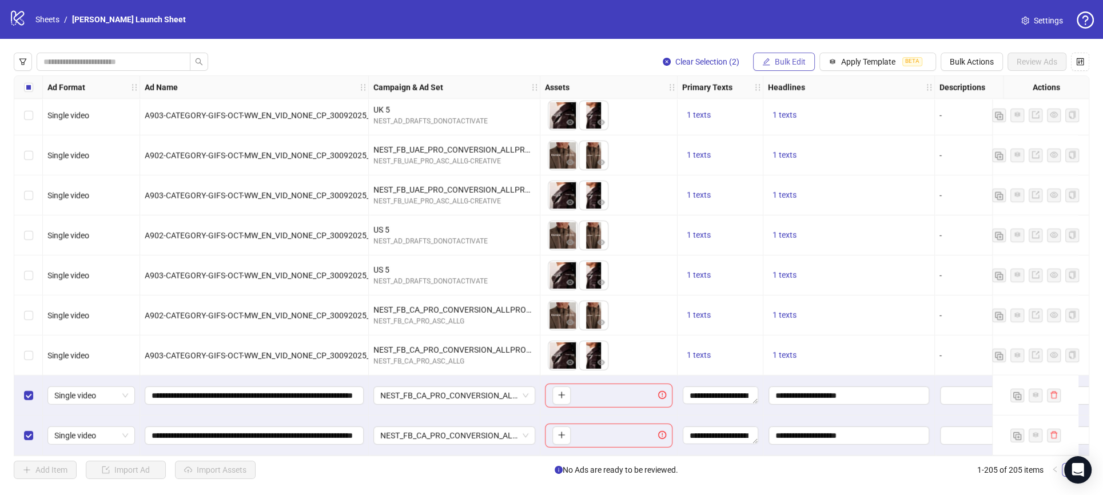
click at [785, 64] on span "Bulk Edit" at bounding box center [789, 61] width 31 height 9
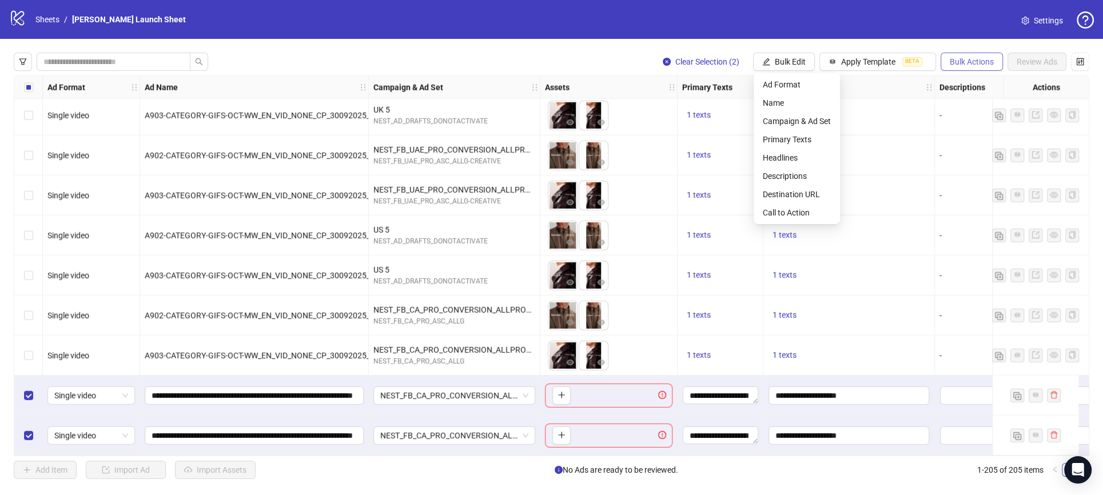
click at [987, 63] on span "Bulk Actions" at bounding box center [971, 61] width 44 height 9
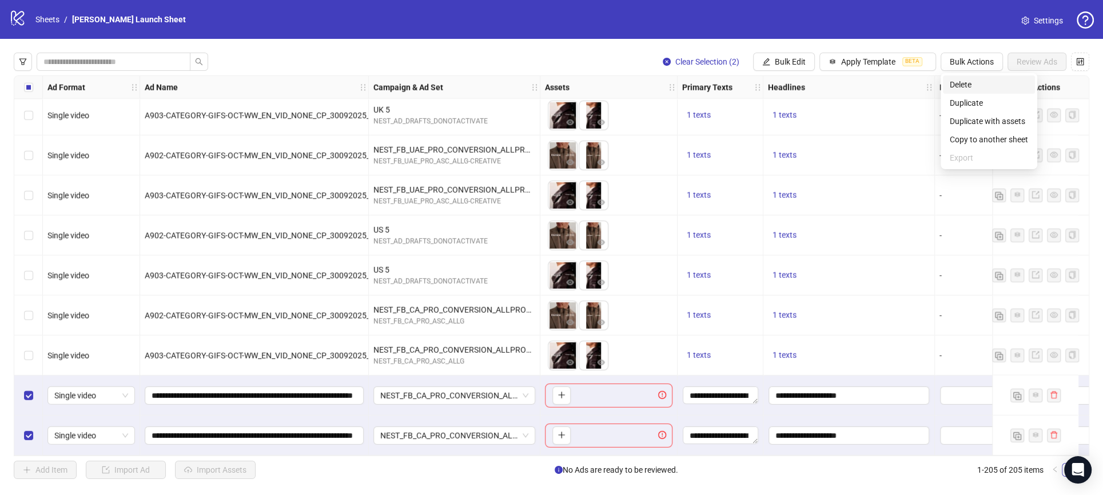
click at [976, 86] on span "Delete" at bounding box center [988, 84] width 78 height 13
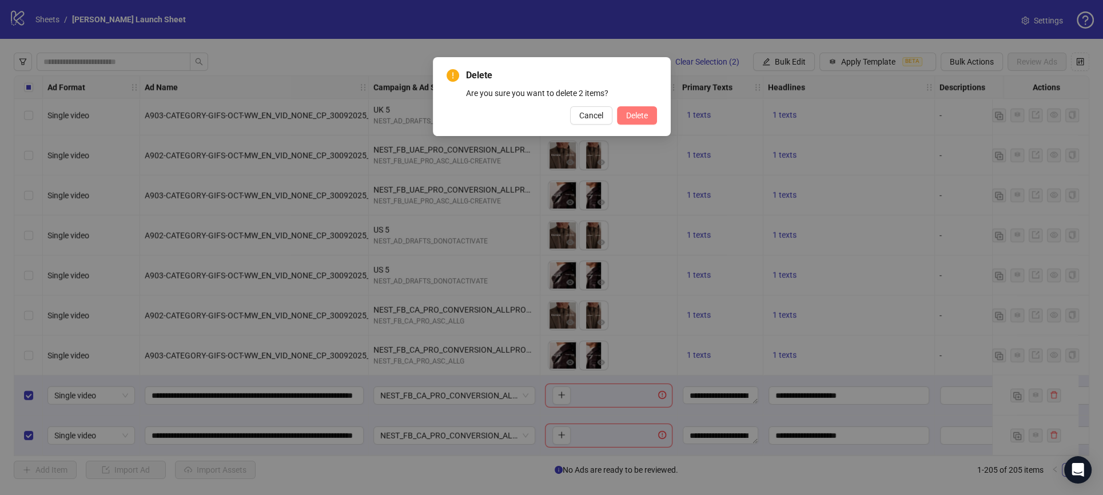
click at [641, 111] on span "Delete" at bounding box center [637, 115] width 22 height 9
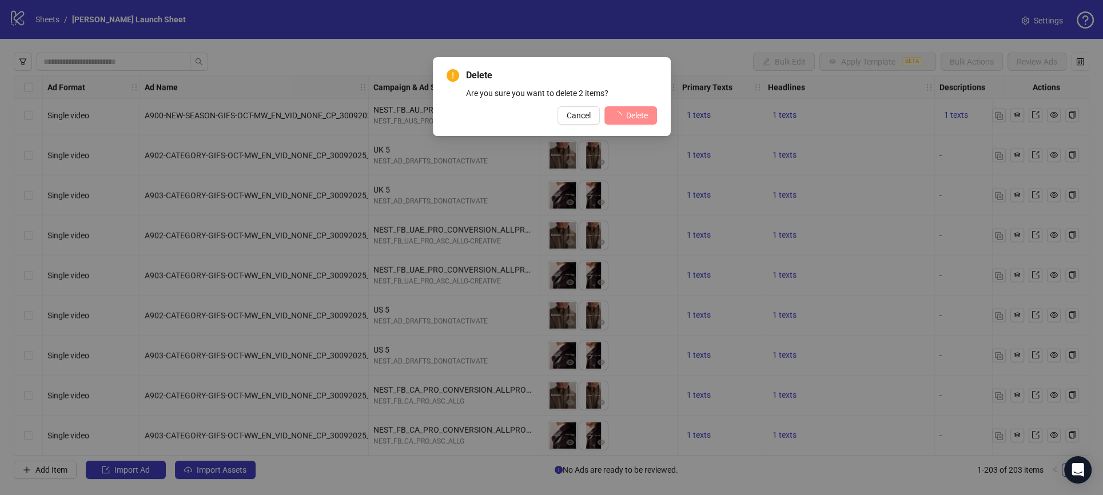
scroll to position [7769, 0]
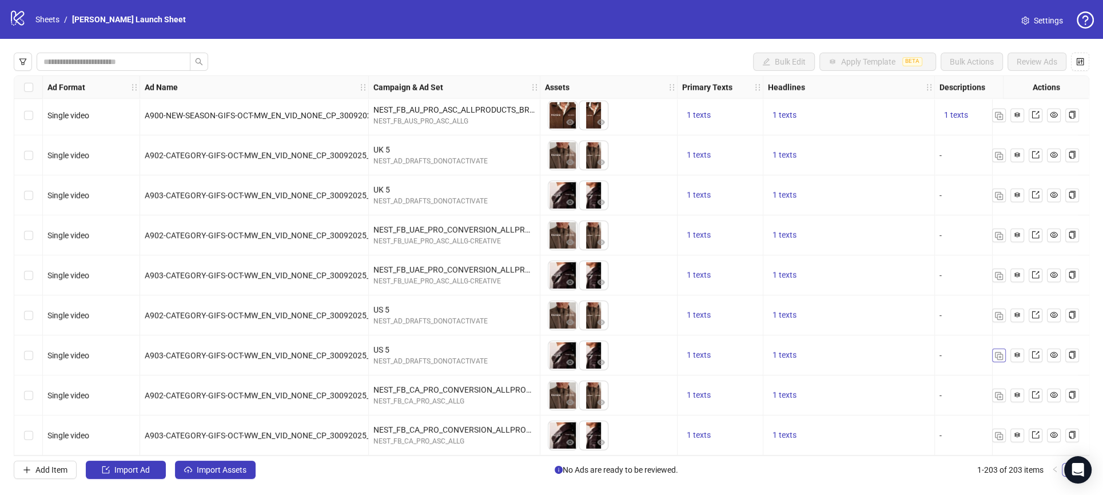
click at [997, 353] on img "button" at bounding box center [999, 356] width 8 height 8
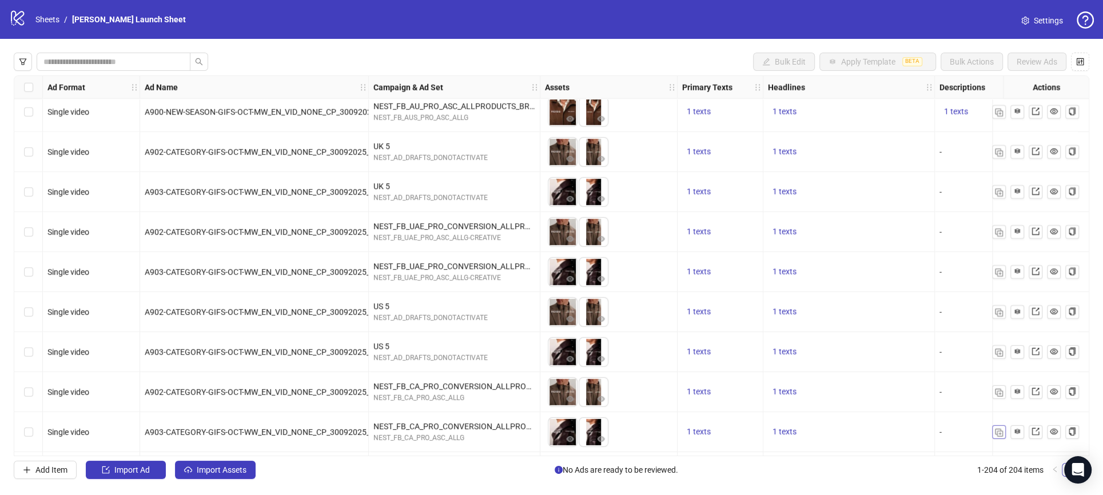
scroll to position [7809, 0]
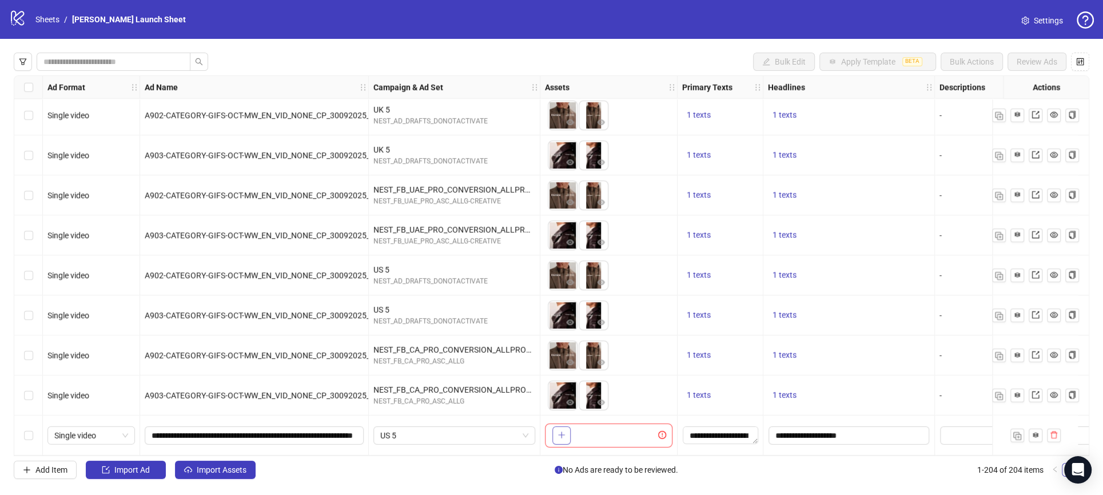
click at [564, 431] on icon "plus" at bounding box center [561, 435] width 8 height 8
click at [33, 433] on div "Select row 204" at bounding box center [28, 436] width 29 height 40
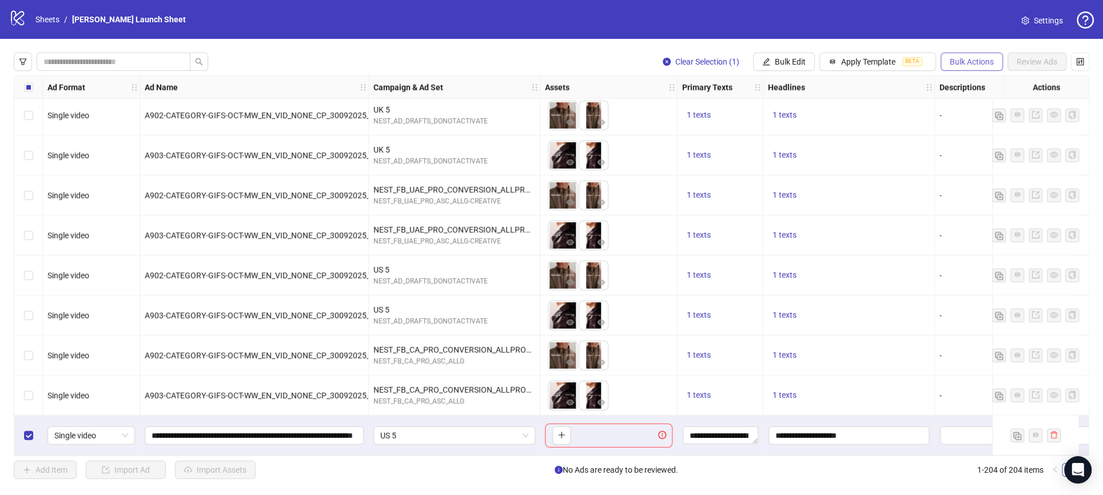
click at [977, 61] on span "Bulk Actions" at bounding box center [971, 61] width 44 height 9
click at [966, 86] on span "Delete" at bounding box center [988, 84] width 78 height 13
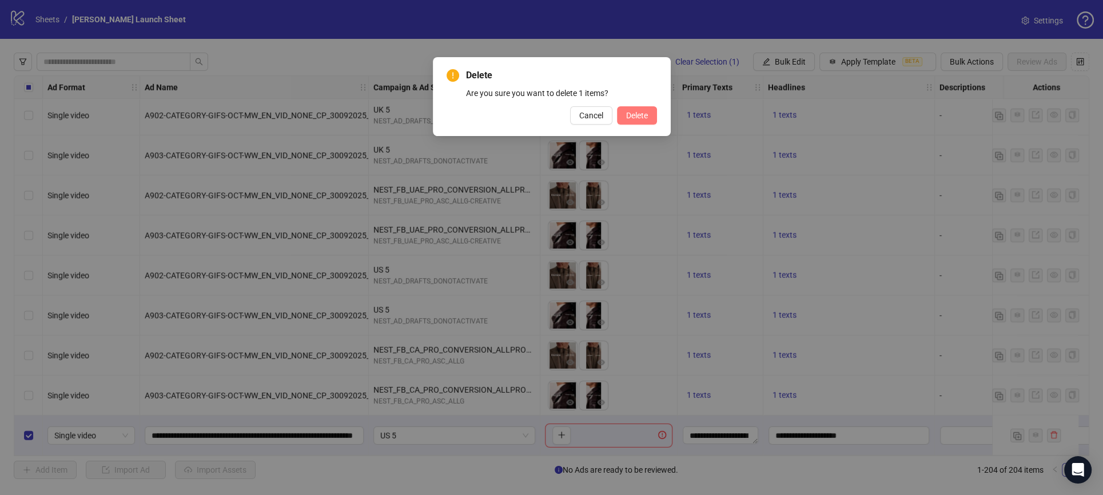
click at [650, 115] on button "Delete" at bounding box center [637, 115] width 40 height 18
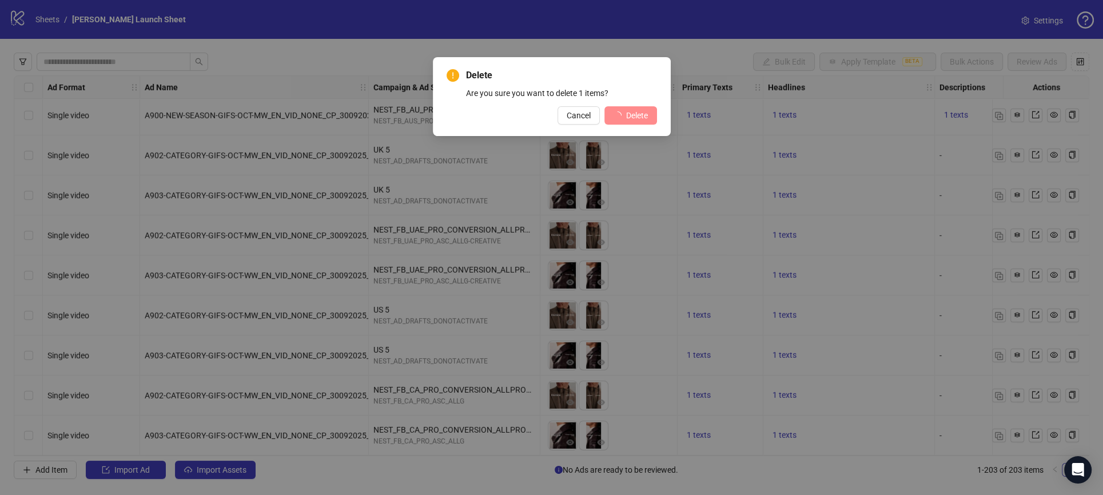
scroll to position [7769, 0]
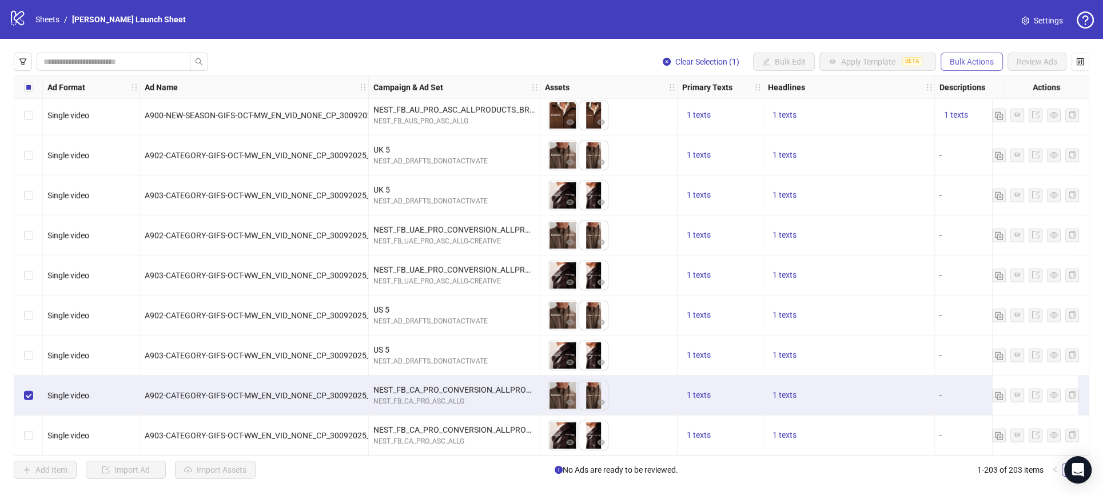
click at [977, 59] on span "Bulk Actions" at bounding box center [971, 61] width 44 height 9
click at [986, 123] on span "Duplicate with assets" at bounding box center [988, 121] width 78 height 13
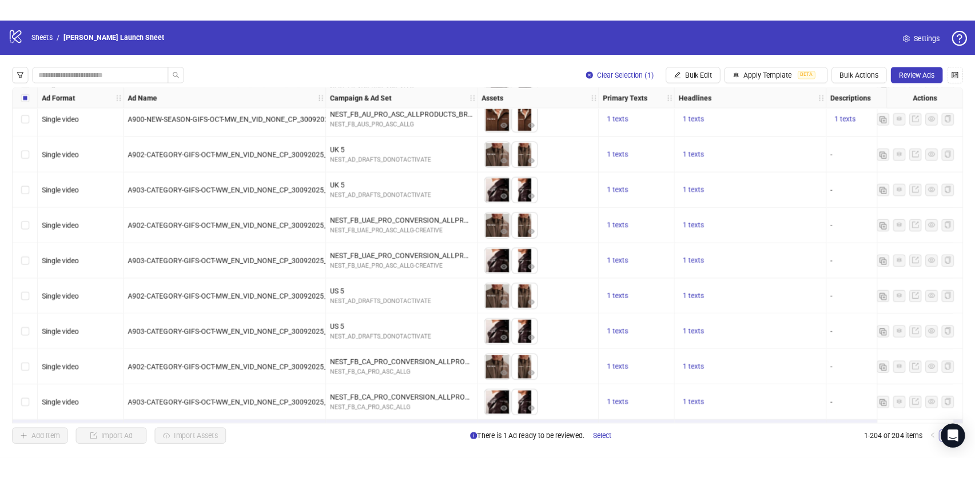
scroll to position [7809, 0]
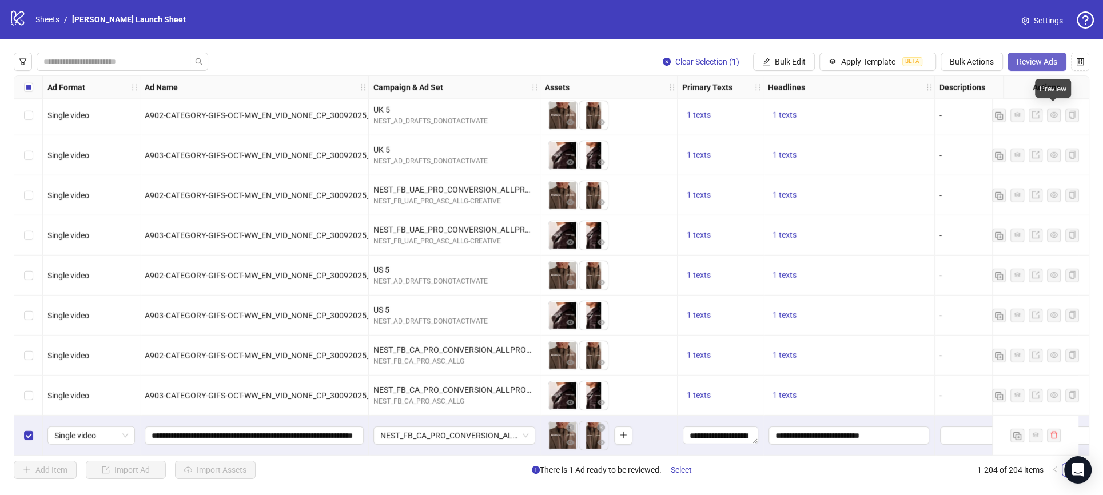
click at [1037, 65] on span "Review Ads" at bounding box center [1036, 61] width 41 height 9
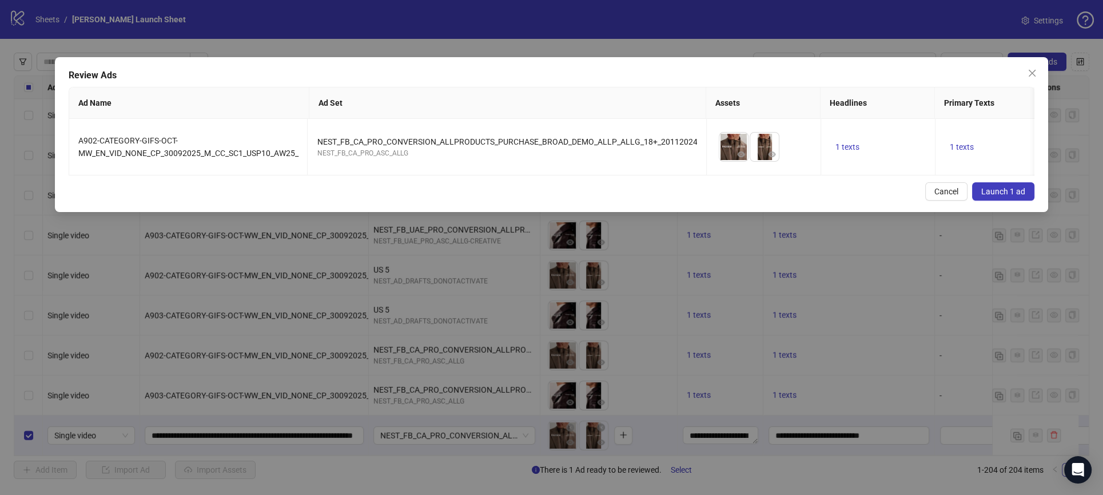
drag, startPoint x: 798, startPoint y: 437, endPoint x: 1010, endPoint y: 29, distance: 459.1
click at [798, 436] on div "Review Ads Ad Name Ad Set Assets Headlines Primary Texts Descriptions Destinati…" at bounding box center [551, 247] width 1103 height 495
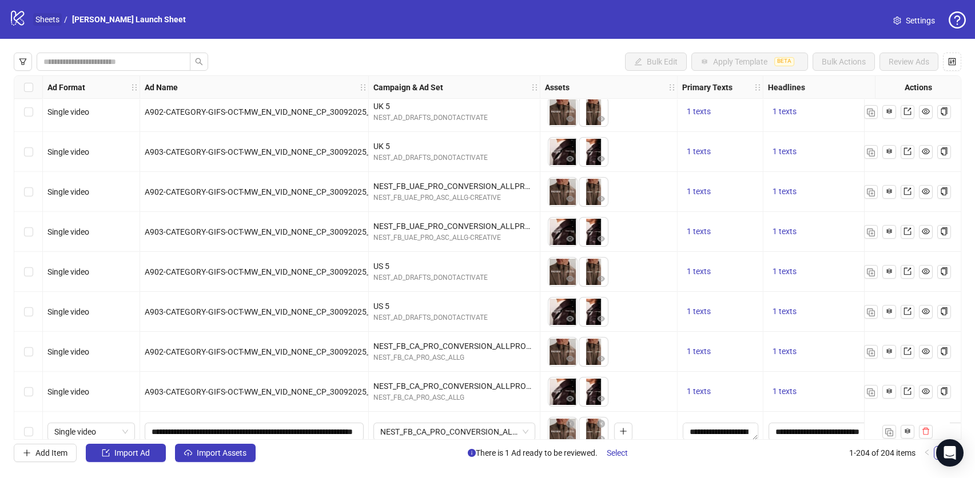
scroll to position [7825, 0]
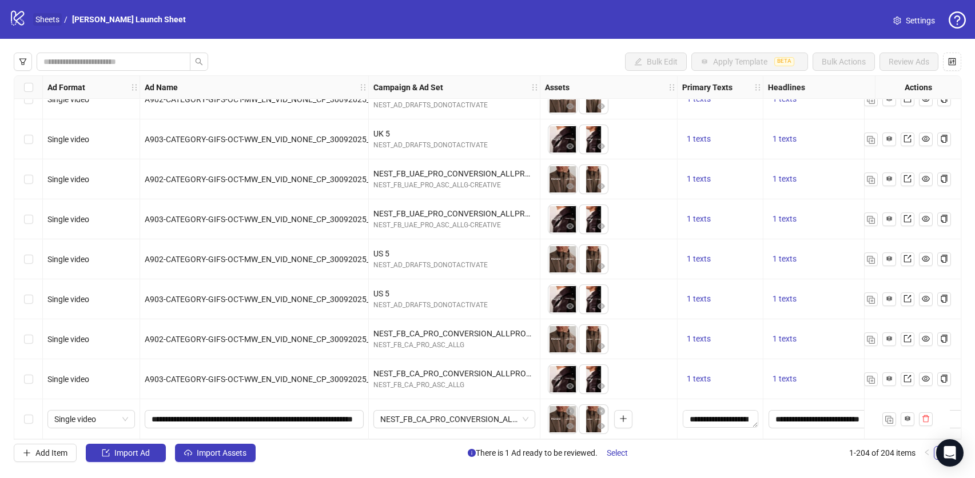
click at [44, 20] on link "Sheets" at bounding box center [47, 19] width 29 height 13
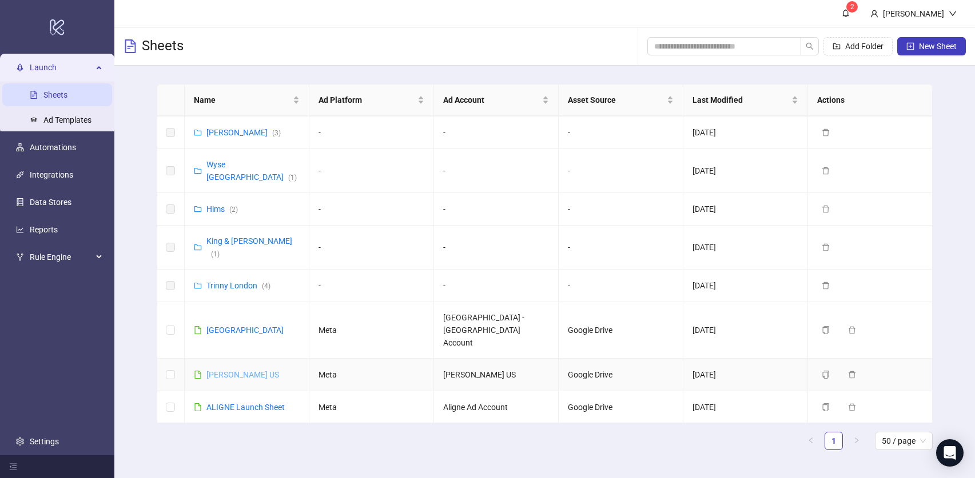
scroll to position [693, 0]
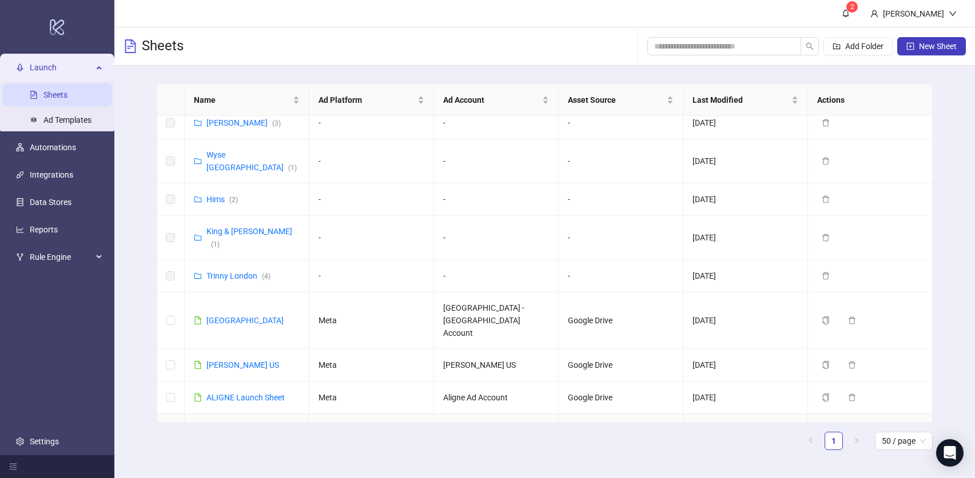
click at [234, 425] on link "[PERSON_NAME] Launch sheet" at bounding box center [251, 436] width 90 height 22
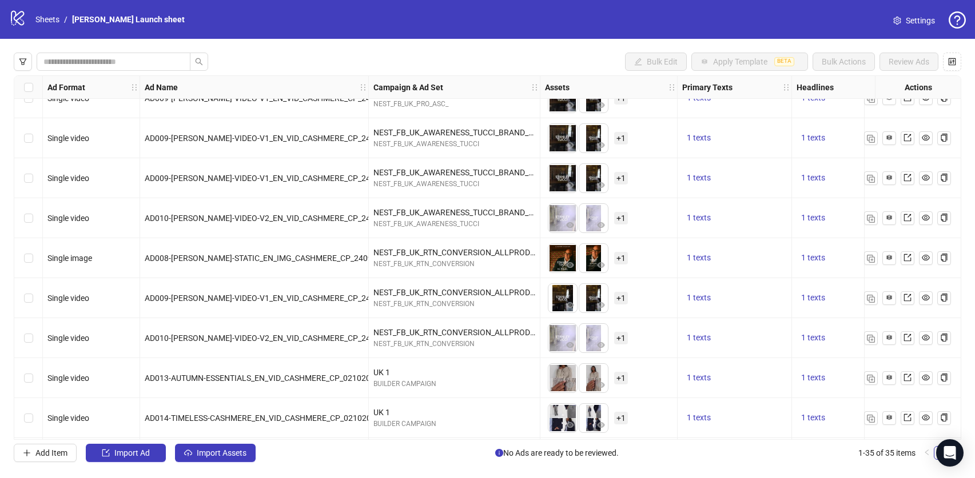
scroll to position [1063, 0]
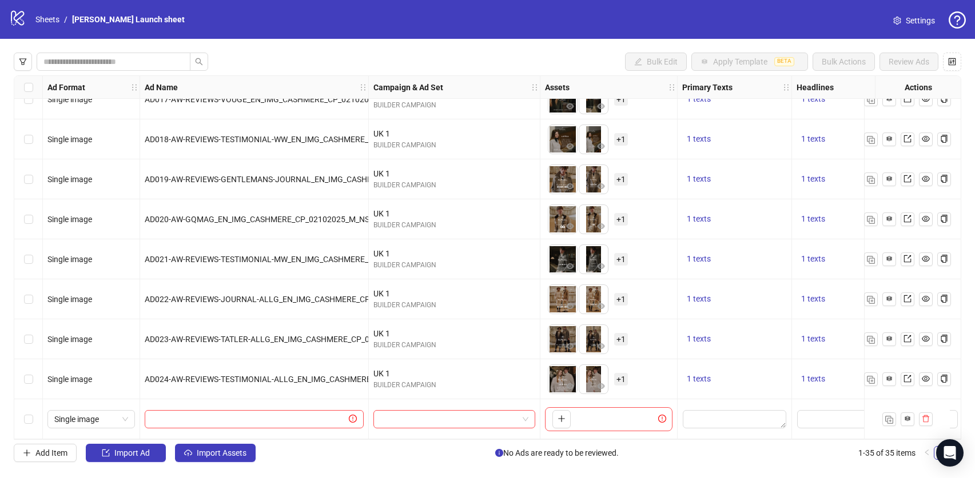
click at [259, 404] on div at bounding box center [254, 420] width 229 height 40
click at [387, 414] on input "search" at bounding box center [449, 419] width 138 height 17
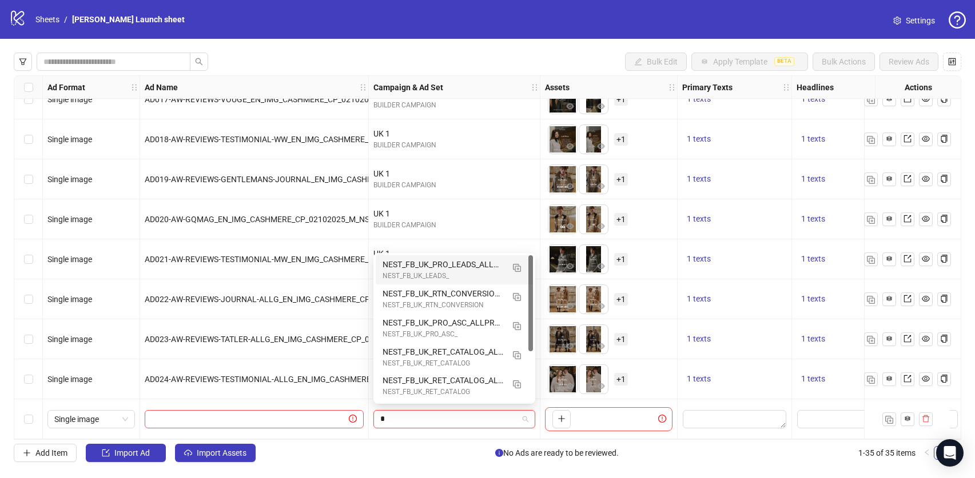
type input "**"
